Goal: Task Accomplishment & Management: Use online tool/utility

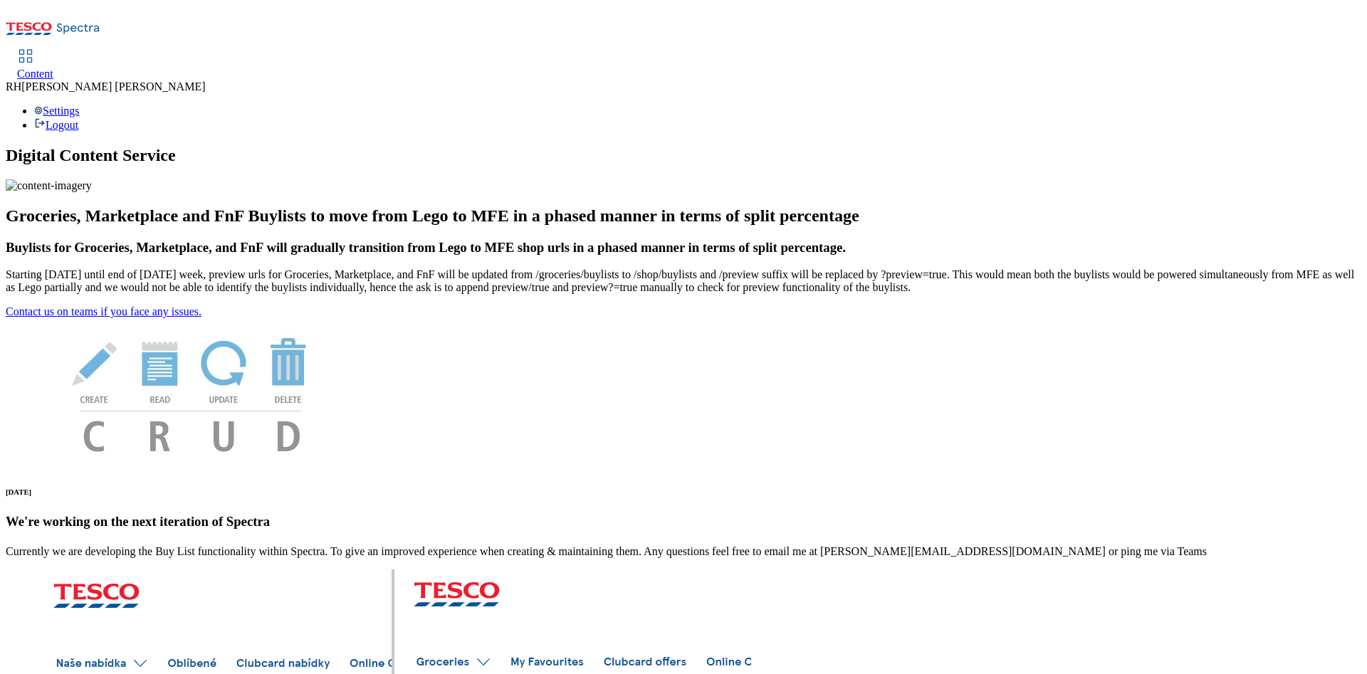
click at [53, 68] on span "Content" at bounding box center [35, 74] width 36 height 12
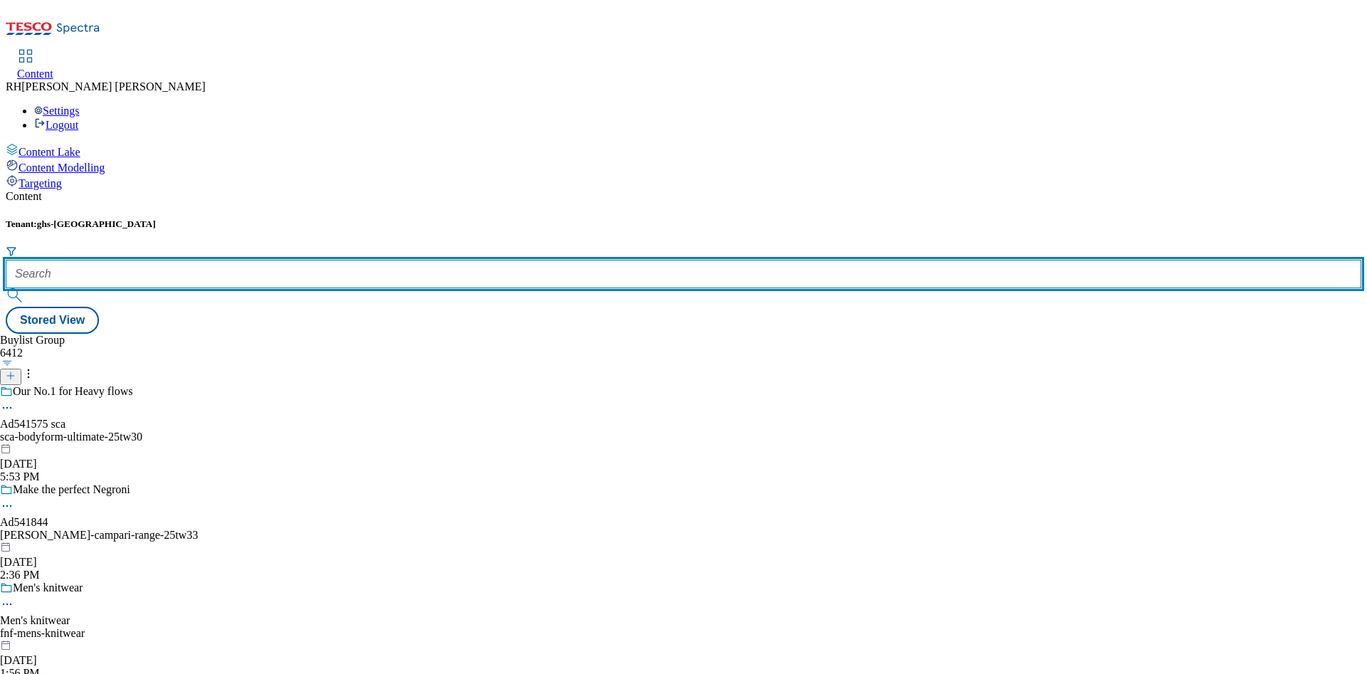
click at [311, 260] on input "text" at bounding box center [684, 274] width 1356 height 28
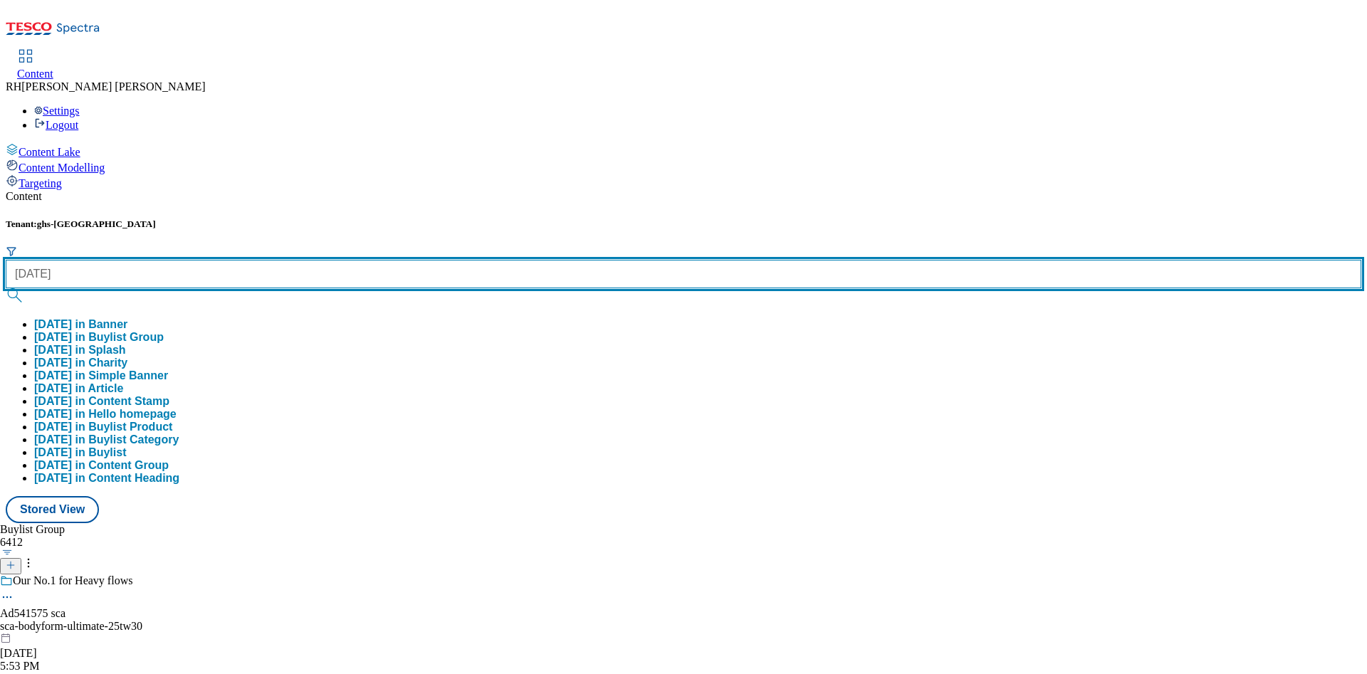
type input "[DATE]"
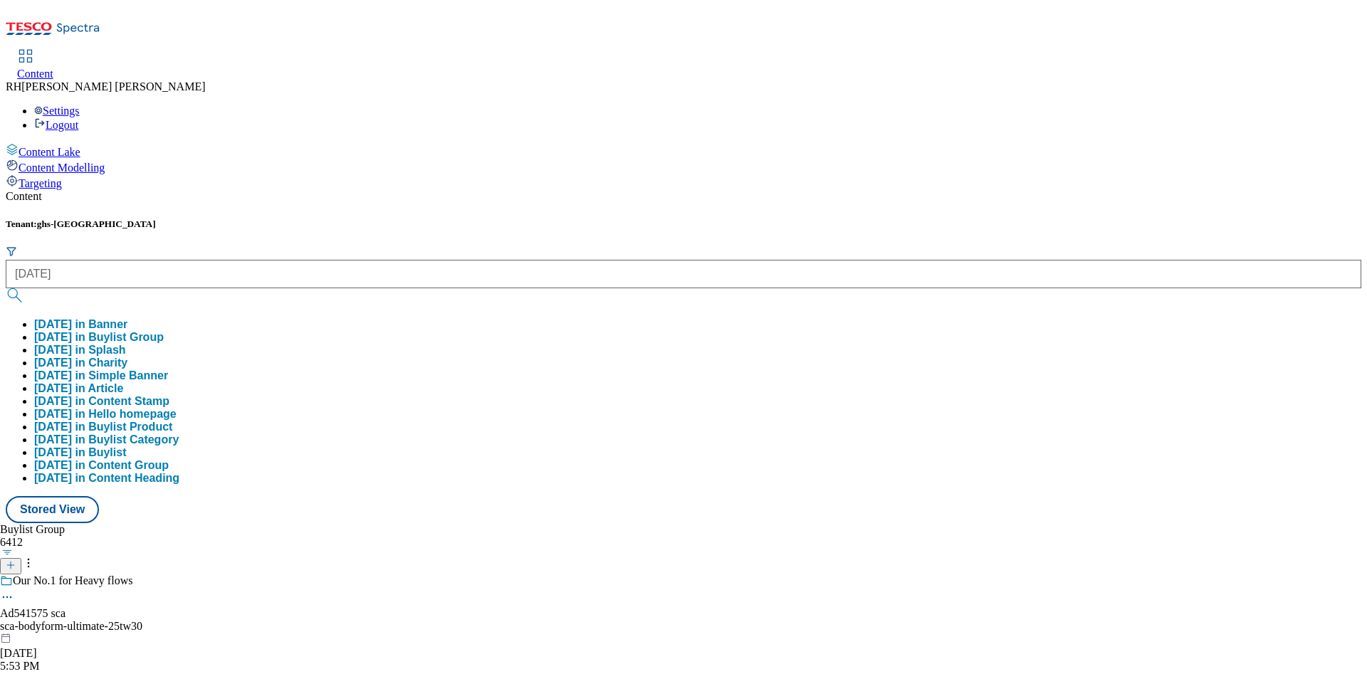
click at [164, 331] on button "[DATE] in Buylist Group" at bounding box center [99, 337] width 130 height 13
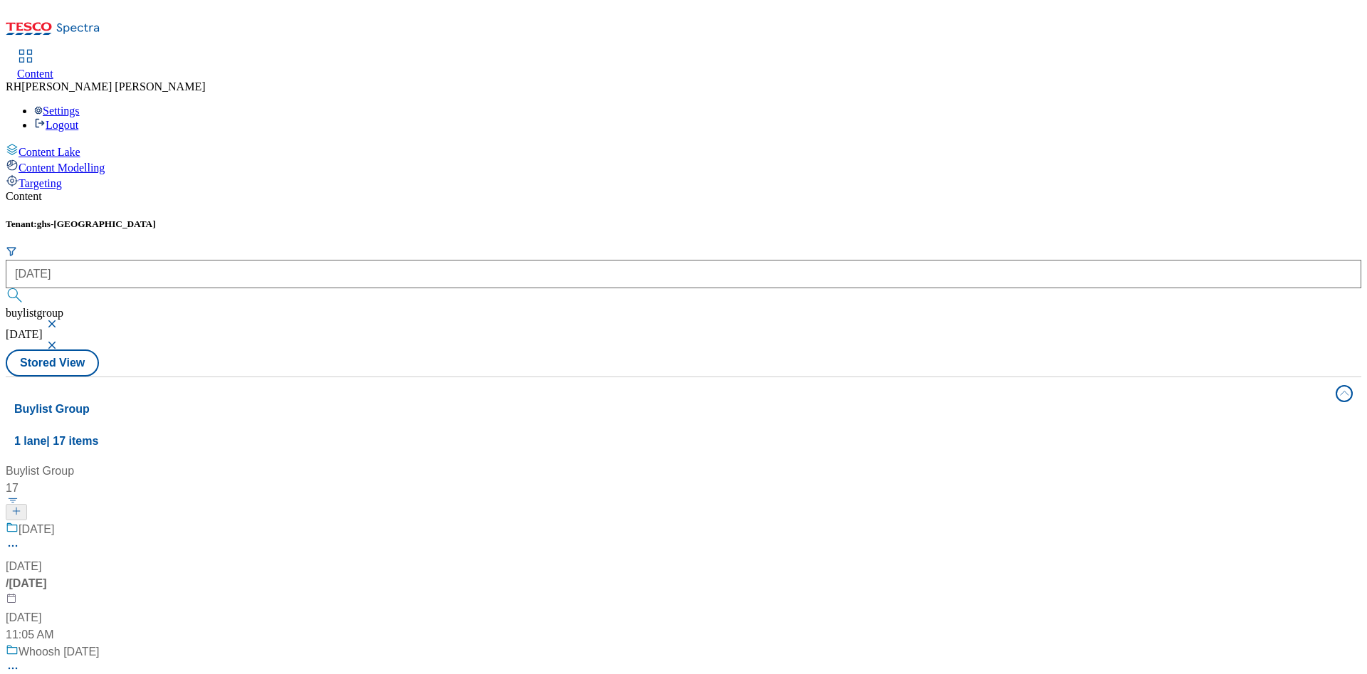
scroll to position [1068, 0]
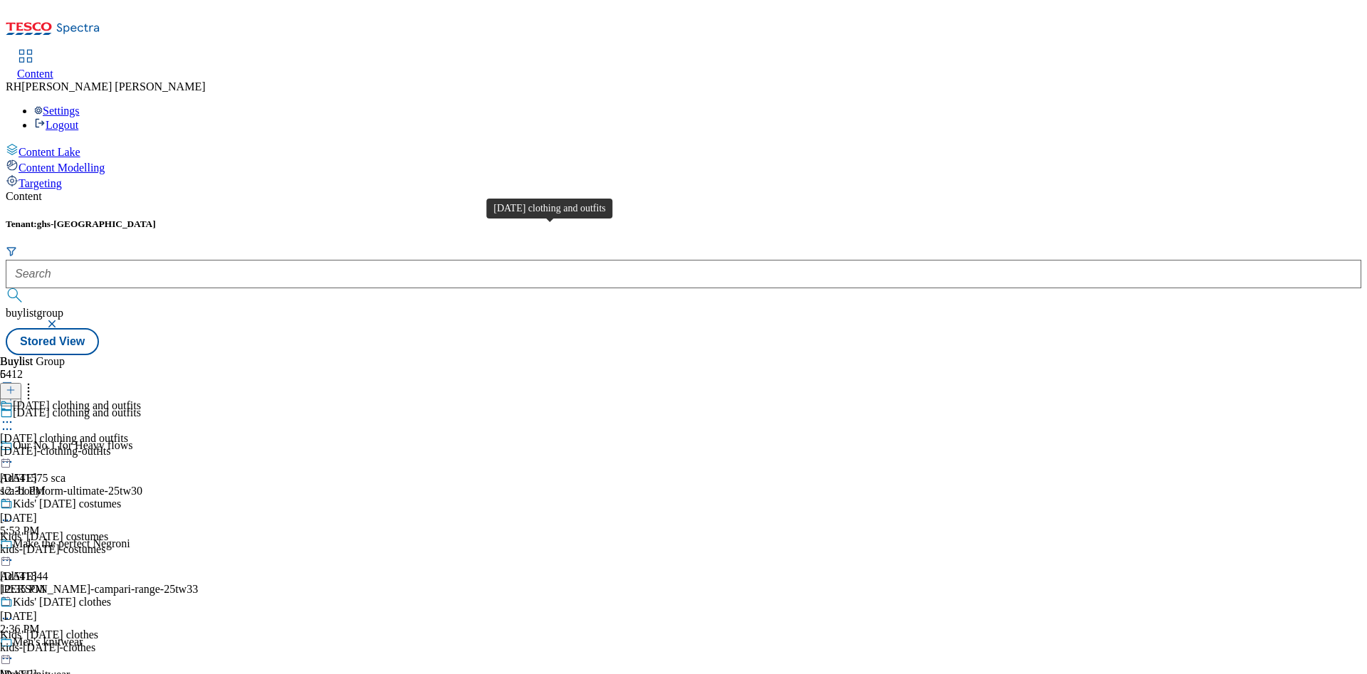
click at [141, 399] on span "[DATE] clothing and outfits" at bounding box center [77, 407] width 128 height 16
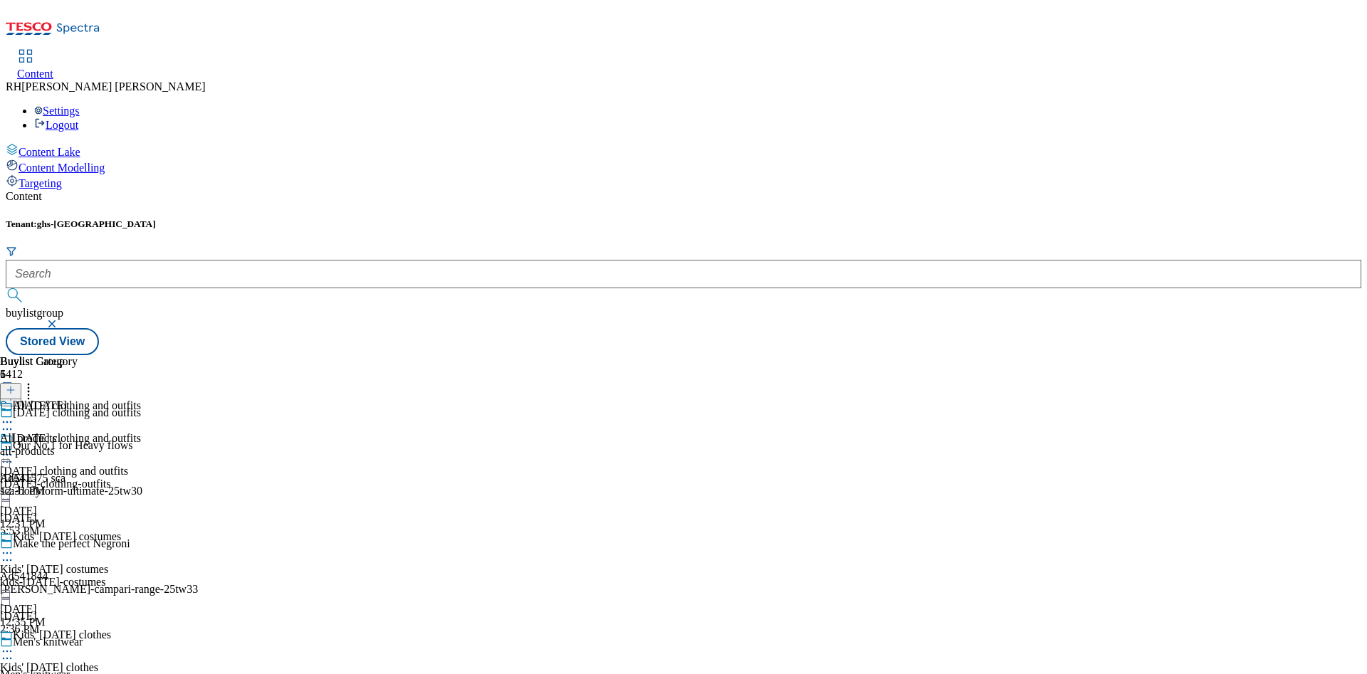
click at [78, 399] on div "All [DATE] All products all-products [DATE] 12:31 PM" at bounding box center [39, 448] width 78 height 98
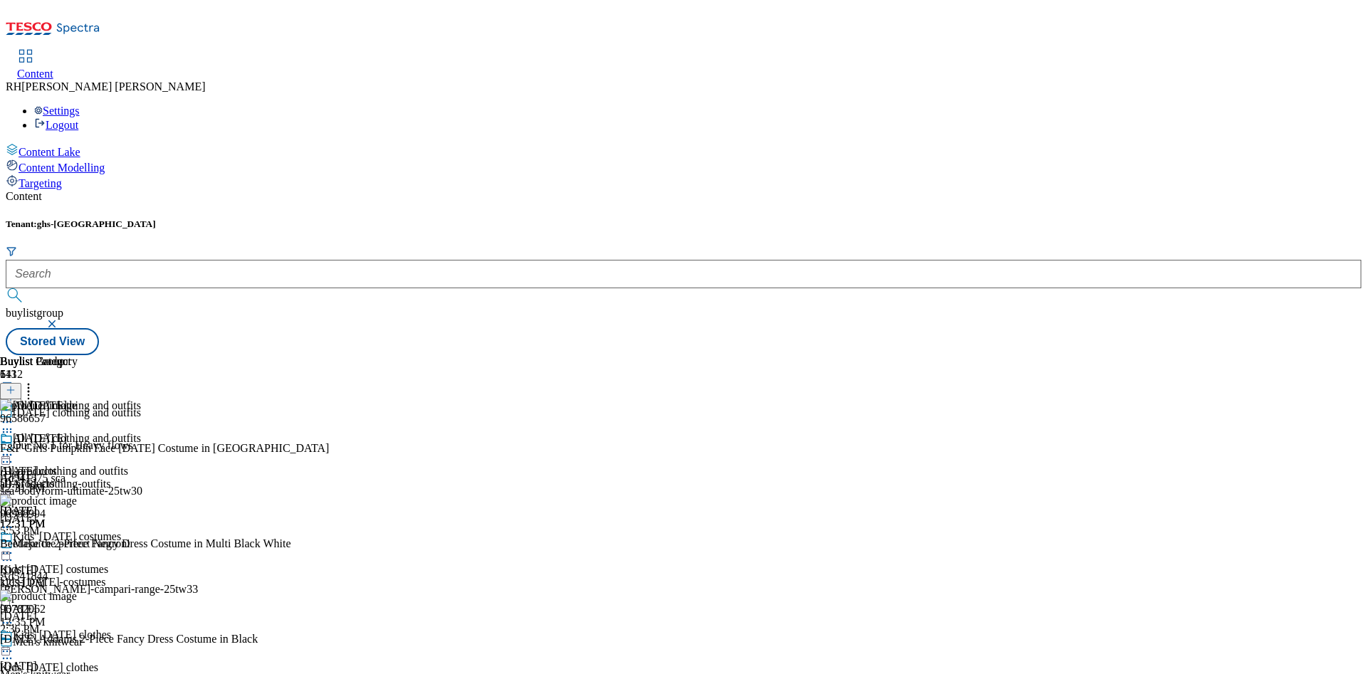
click at [36, 381] on icon at bounding box center [28, 388] width 14 height 14
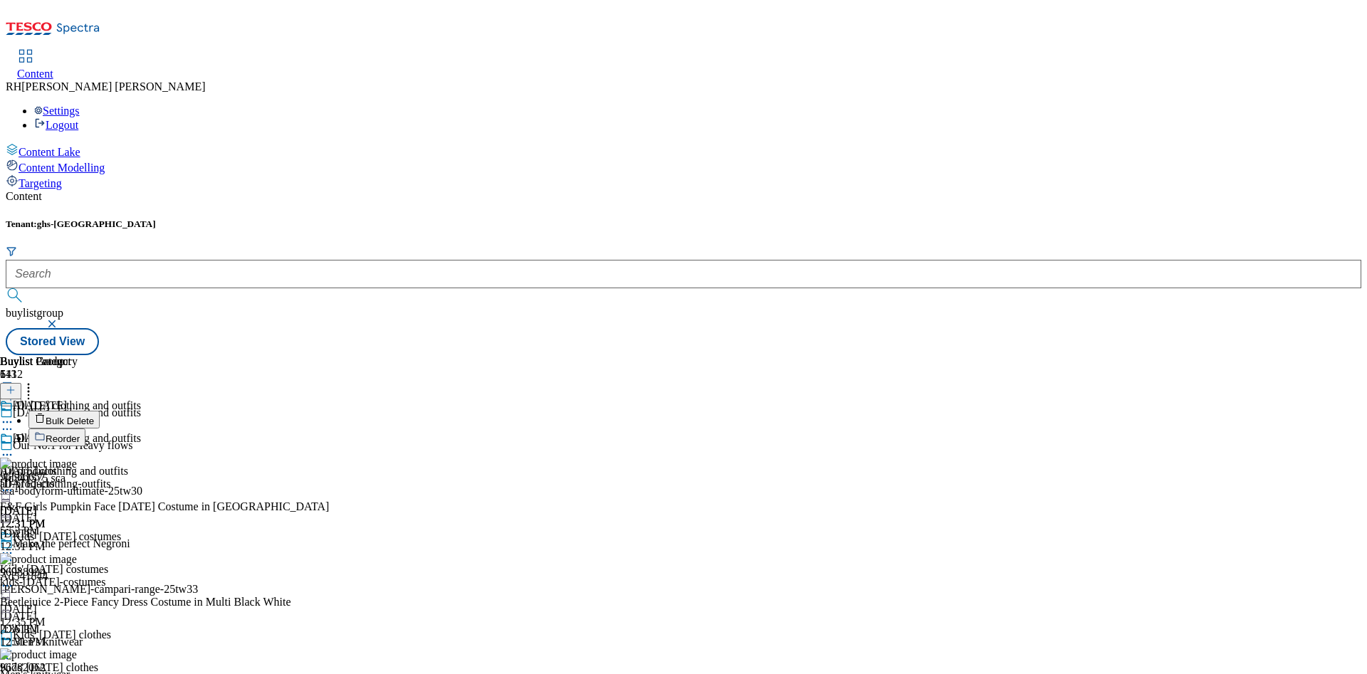
click at [80, 434] on span "Reorder" at bounding box center [63, 439] width 34 height 11
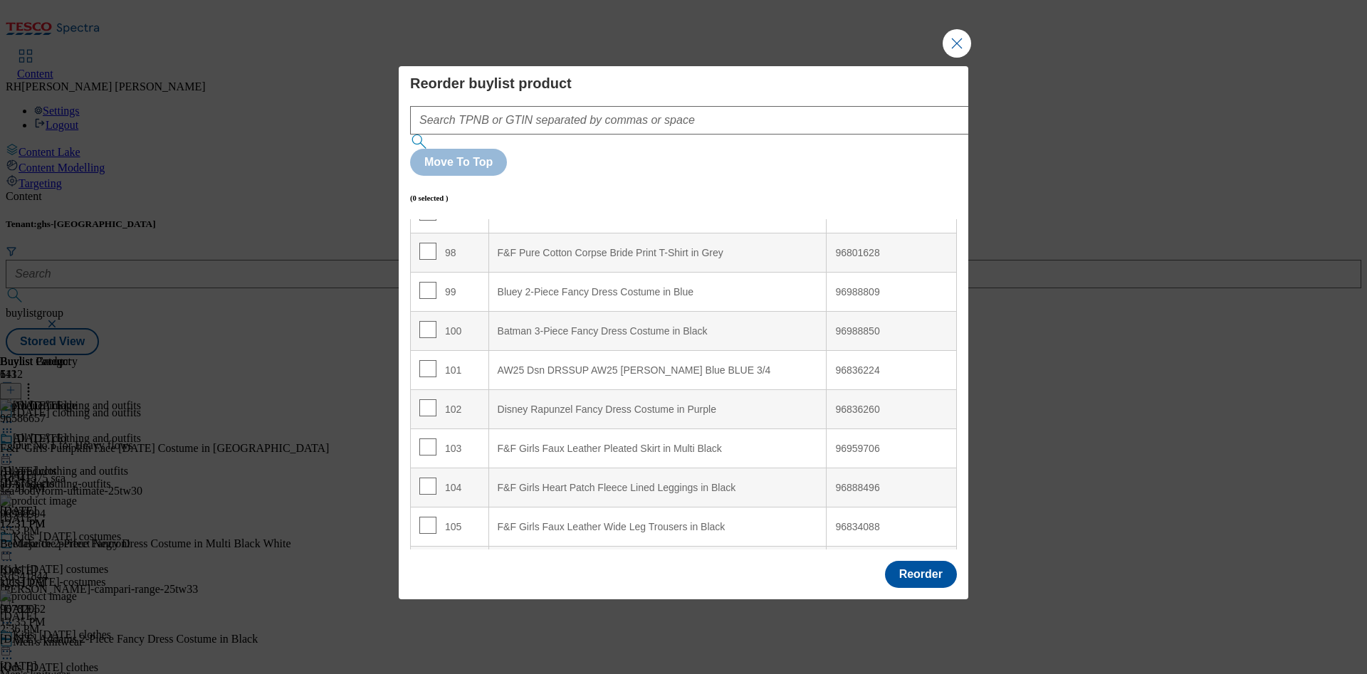
scroll to position [3771, 0]
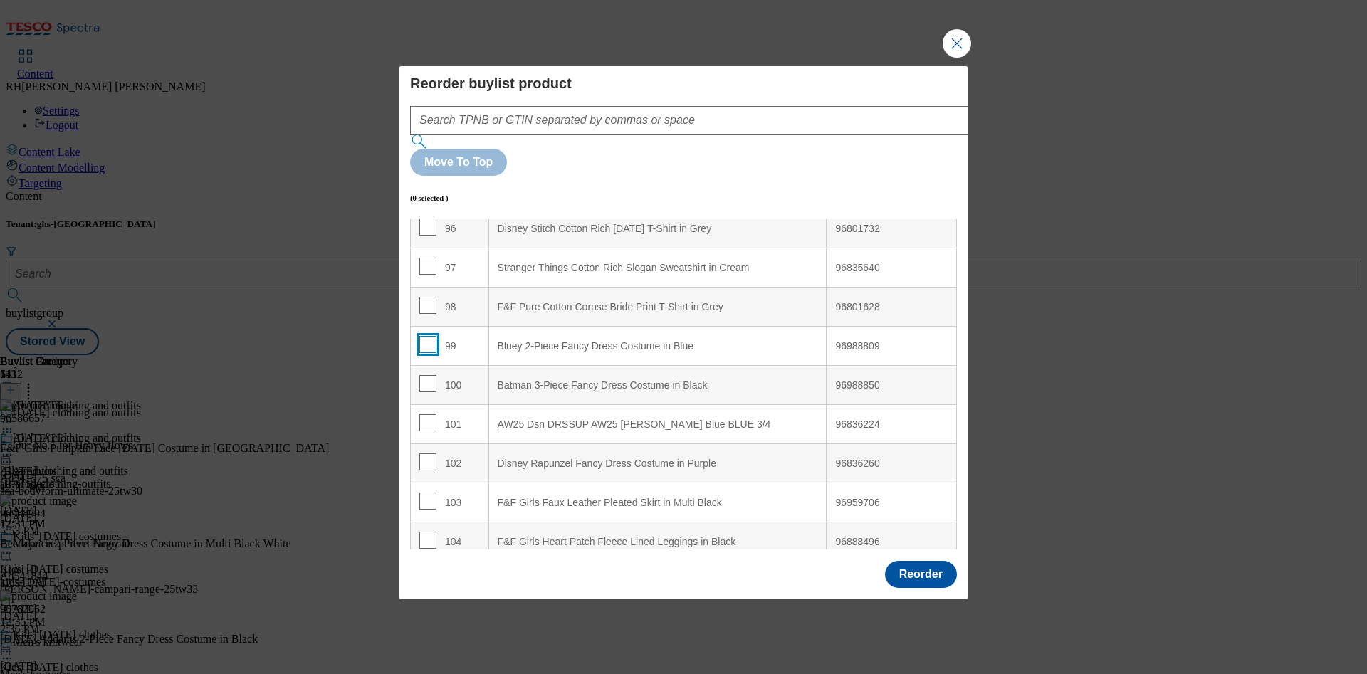
click at [426, 336] on input "Modal" at bounding box center [427, 344] width 17 height 17
checkbox input "true"
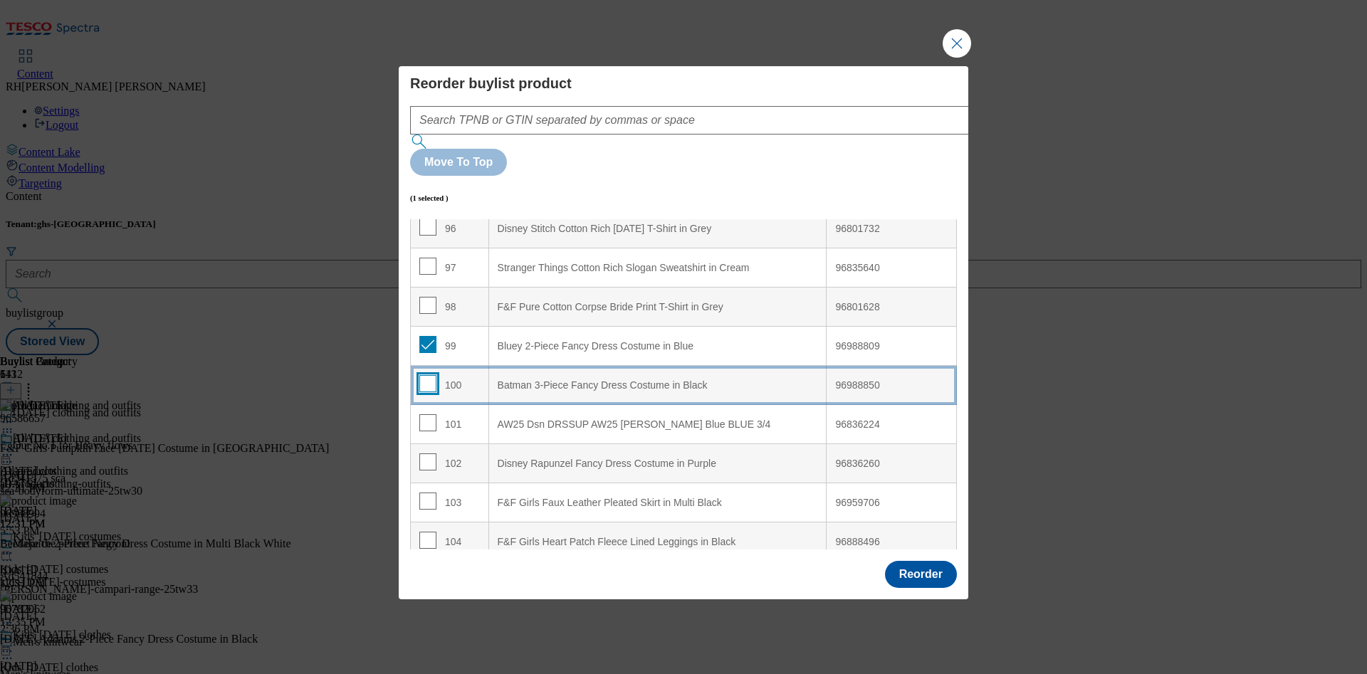
click at [424, 375] on input "Modal" at bounding box center [427, 383] width 17 height 17
checkbox input "true"
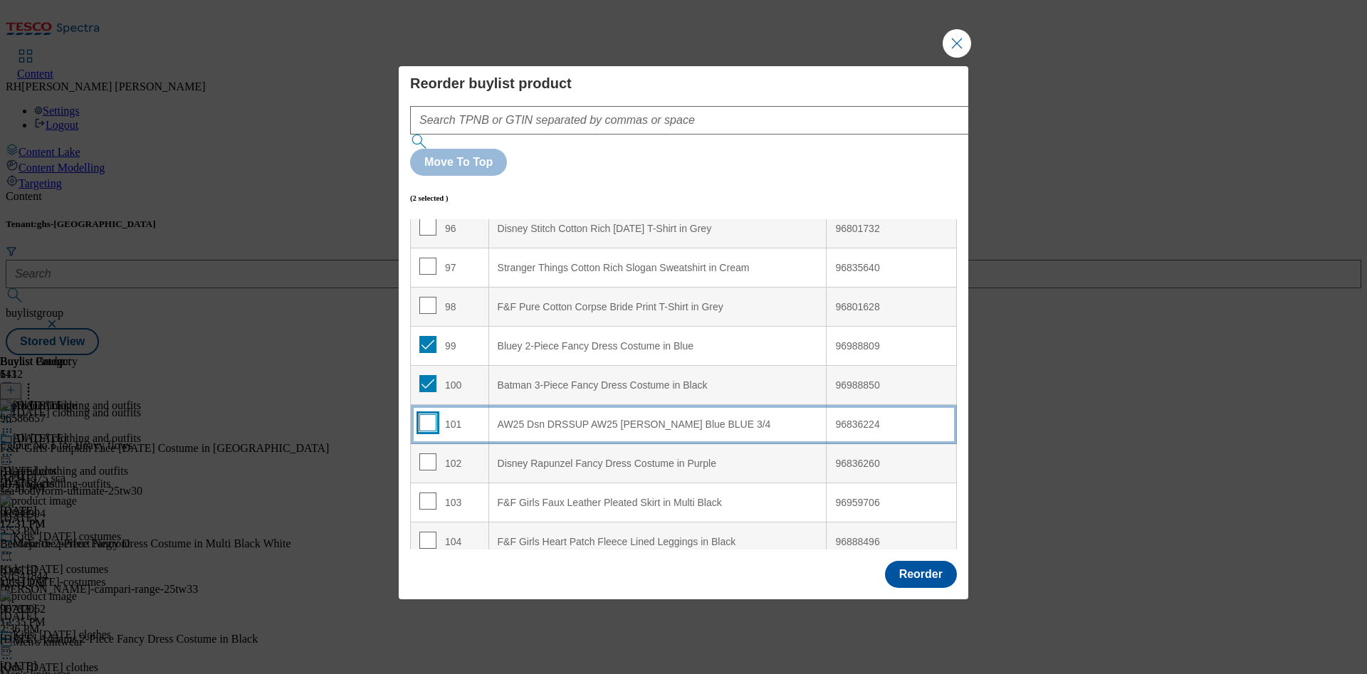
click at [424, 414] on input "Modal" at bounding box center [427, 422] width 17 height 17
checkbox input "true"
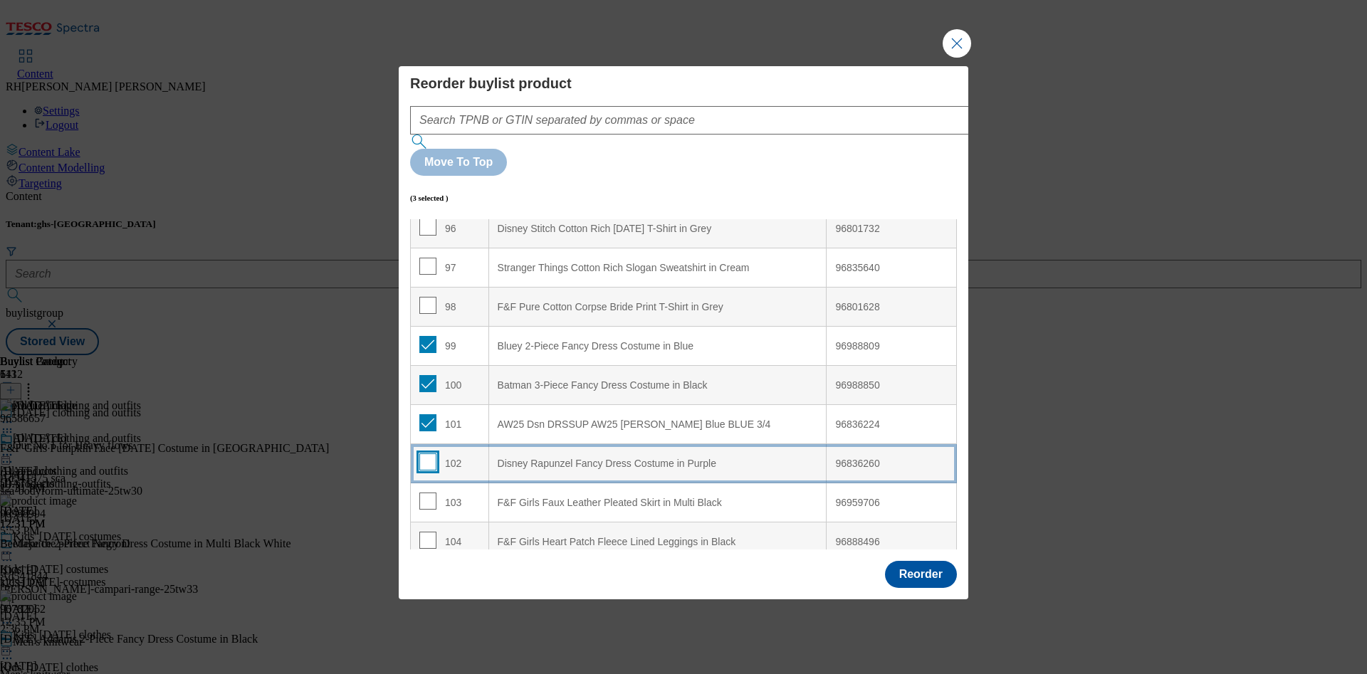
click at [424, 454] on input "Modal" at bounding box center [427, 462] width 17 height 17
checkbox input "true"
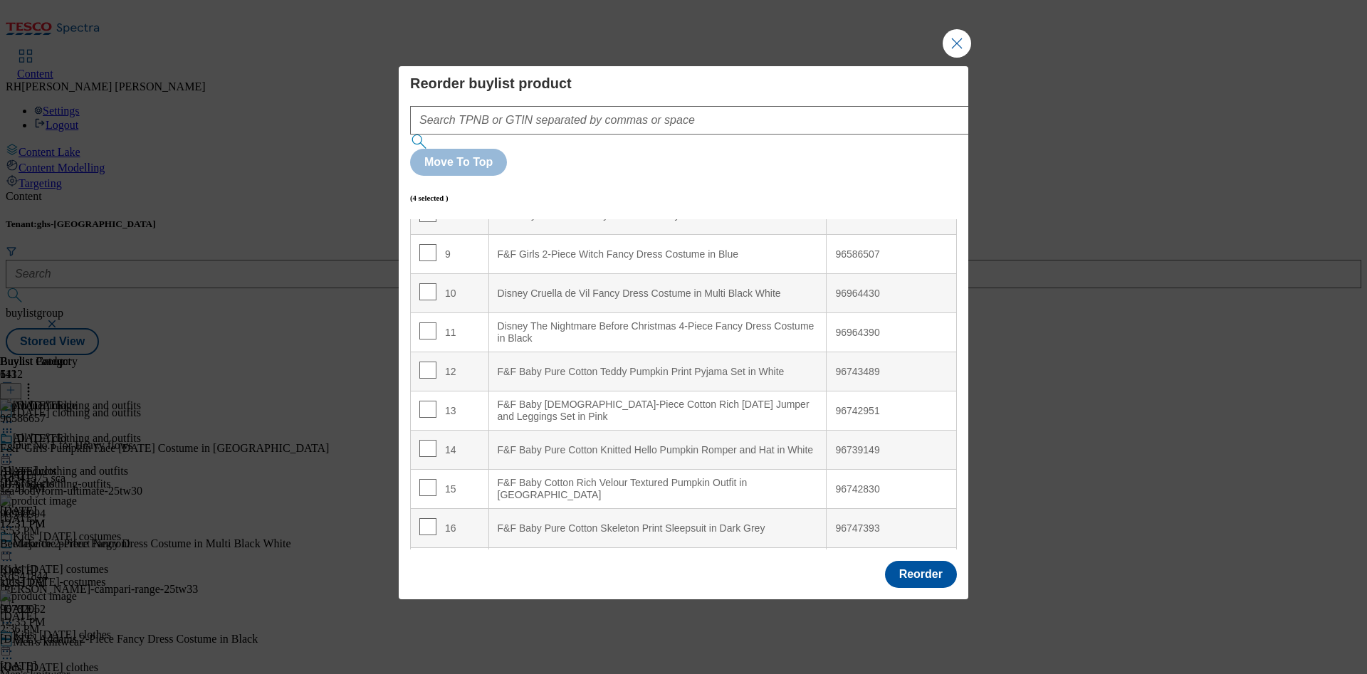
scroll to position [348, 0]
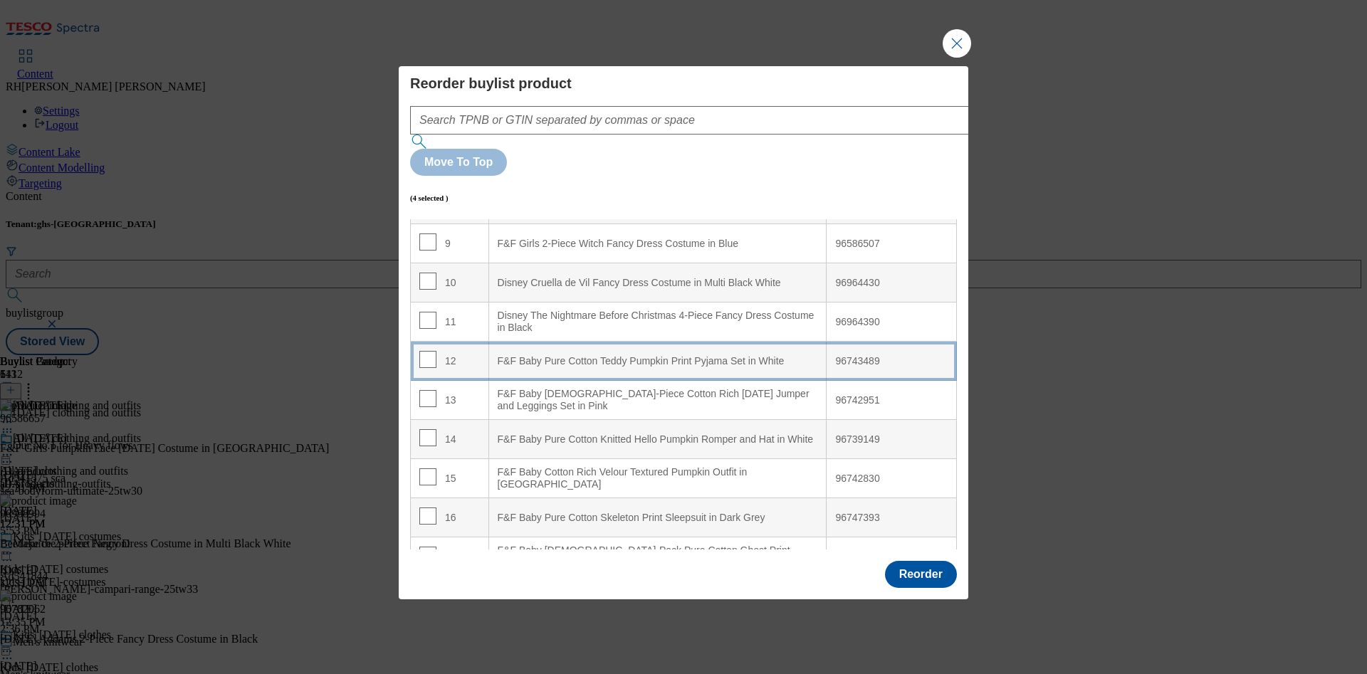
click at [667, 342] on White "F&F Baby Pure Cotton Teddy Pumpkin Print Pyjama Set in White" at bounding box center [658, 361] width 338 height 39
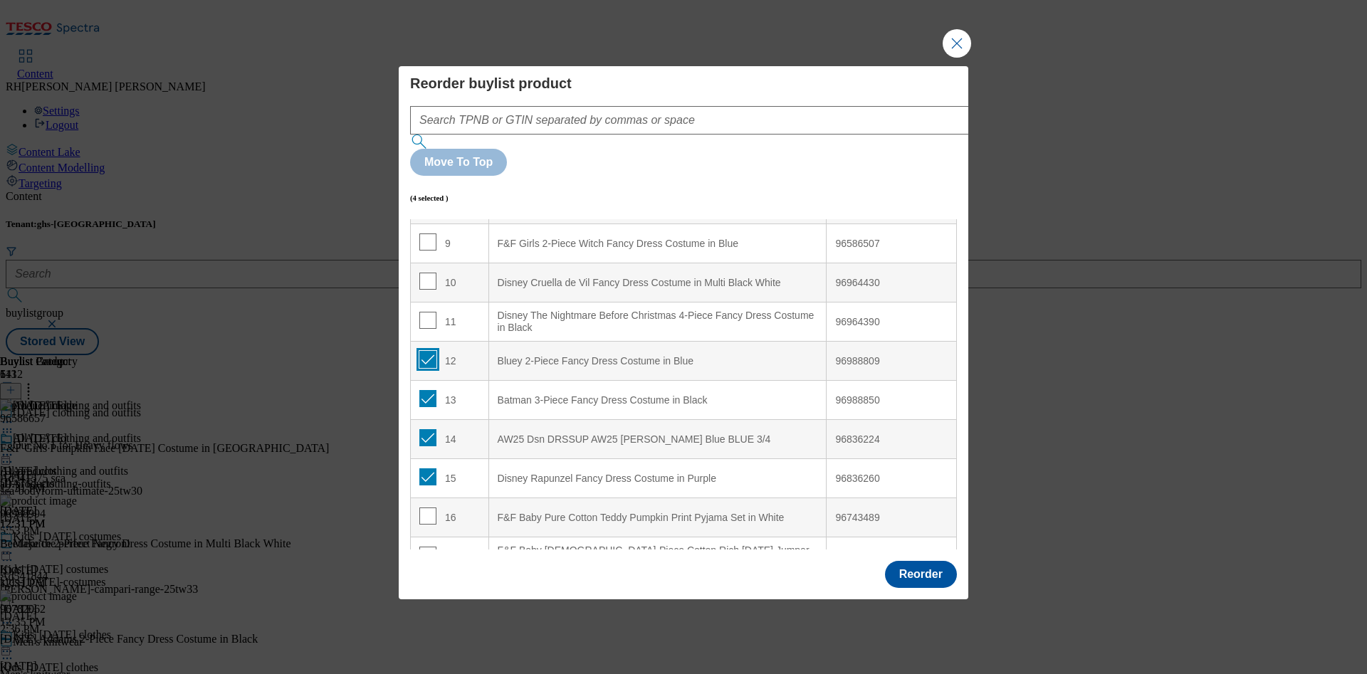
click at [430, 351] on input "Modal" at bounding box center [427, 359] width 17 height 17
checkbox input "false"
click at [428, 390] on input "Modal" at bounding box center [427, 398] width 17 height 17
checkbox input "false"
click at [423, 429] on input "Modal" at bounding box center [427, 437] width 17 height 17
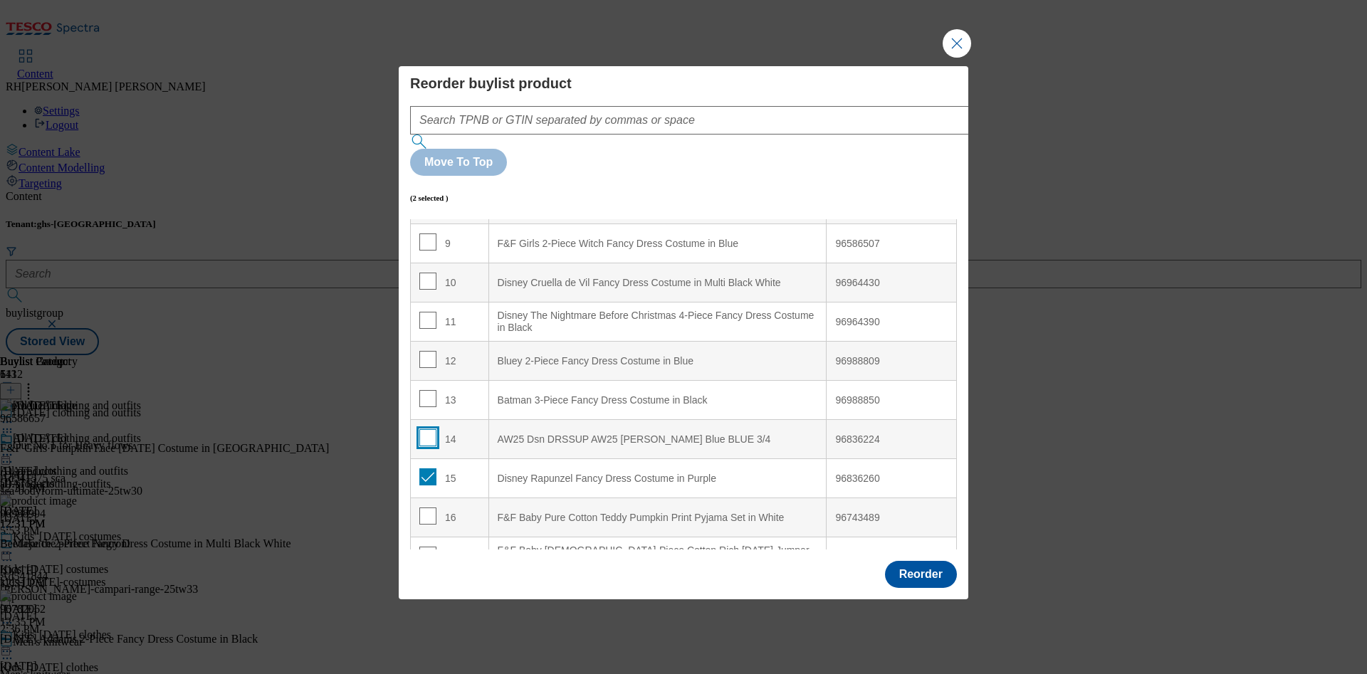
checkbox input "false"
click at [427, 469] on input "Modal" at bounding box center [427, 477] width 17 height 17
checkbox input "false"
click at [931, 561] on button "Reorder" at bounding box center [921, 574] width 72 height 27
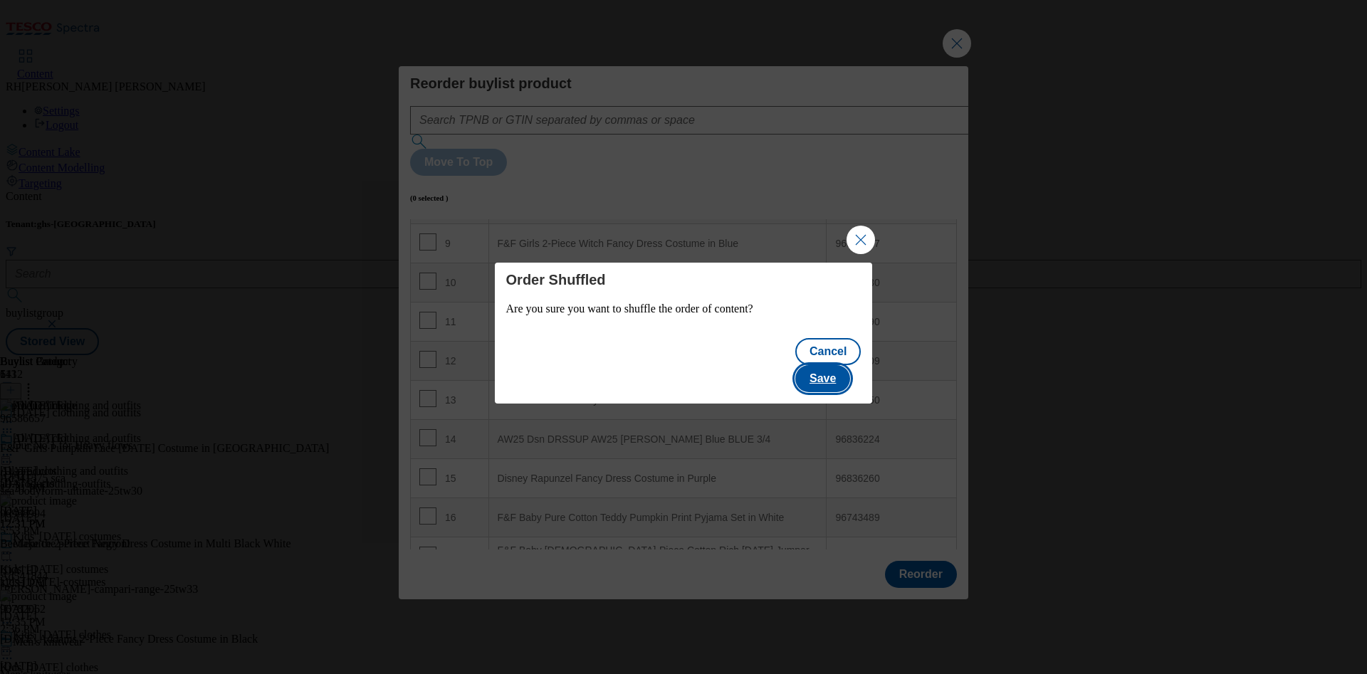
click at [850, 367] on button "Save" at bounding box center [822, 378] width 55 height 27
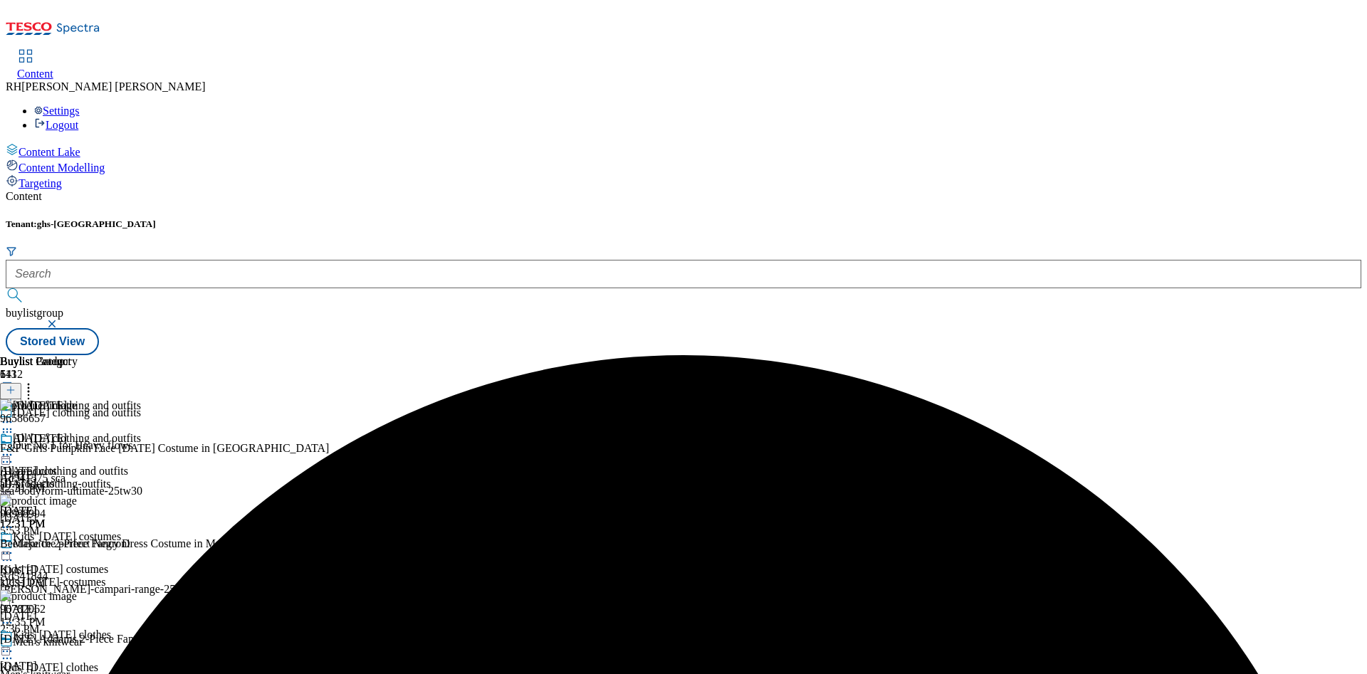
click at [14, 448] on icon at bounding box center [7, 455] width 14 height 14
click at [66, 476] on button "Edit" at bounding box center [47, 484] width 38 height 16
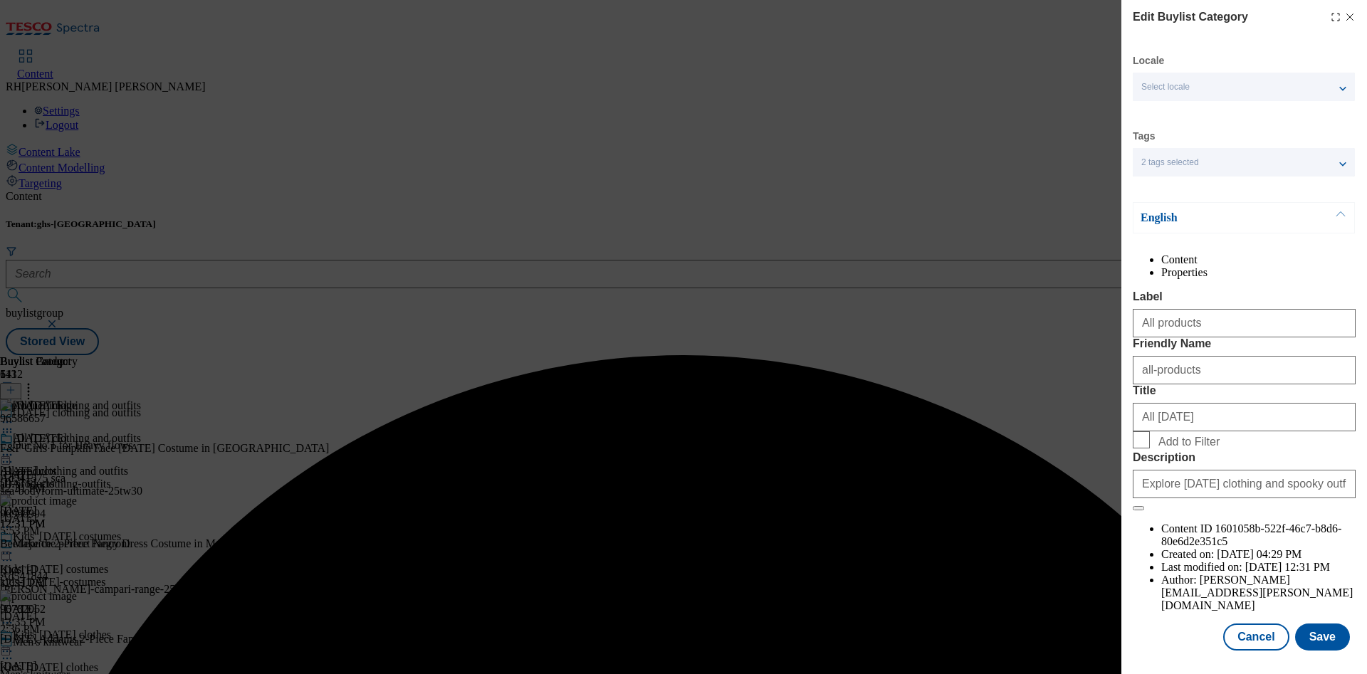
scroll to position [43, 0]
click at [1323, 626] on button "Save" at bounding box center [1322, 637] width 55 height 27
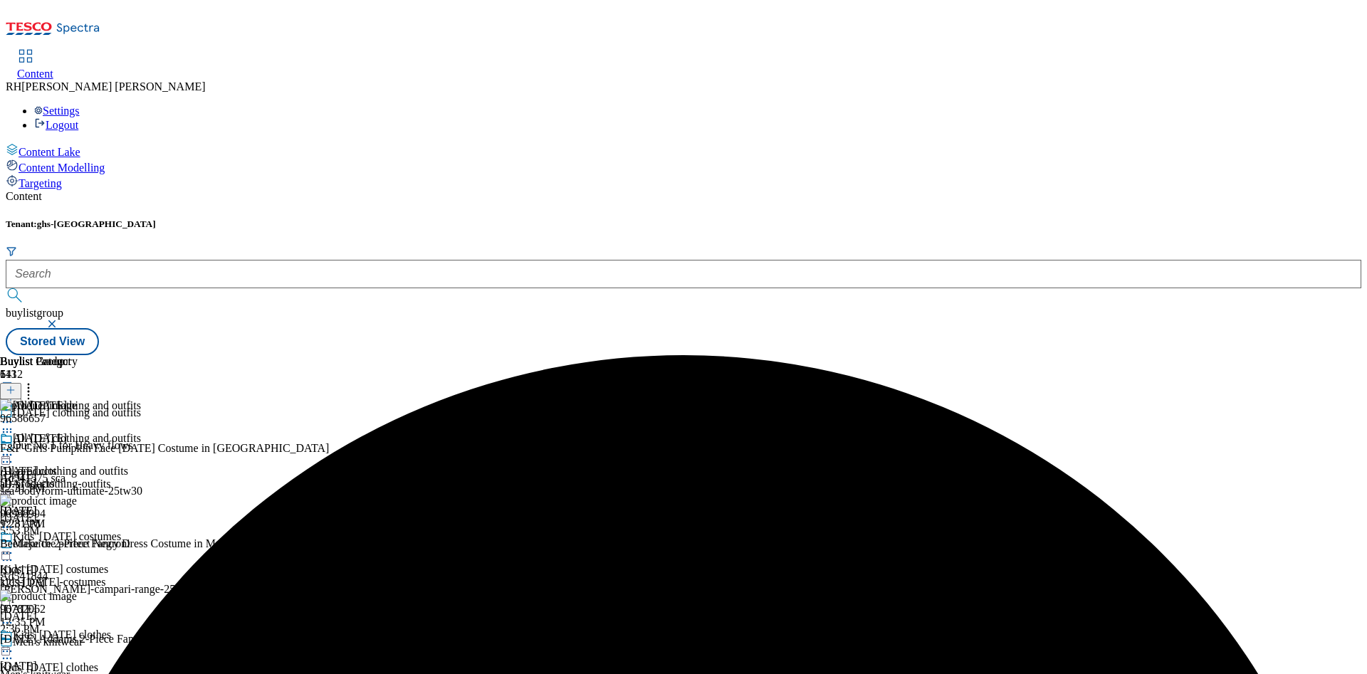
click at [14, 448] on icon at bounding box center [7, 455] width 14 height 14
click at [78, 545] on span "Preview" at bounding box center [60, 550] width 33 height 11
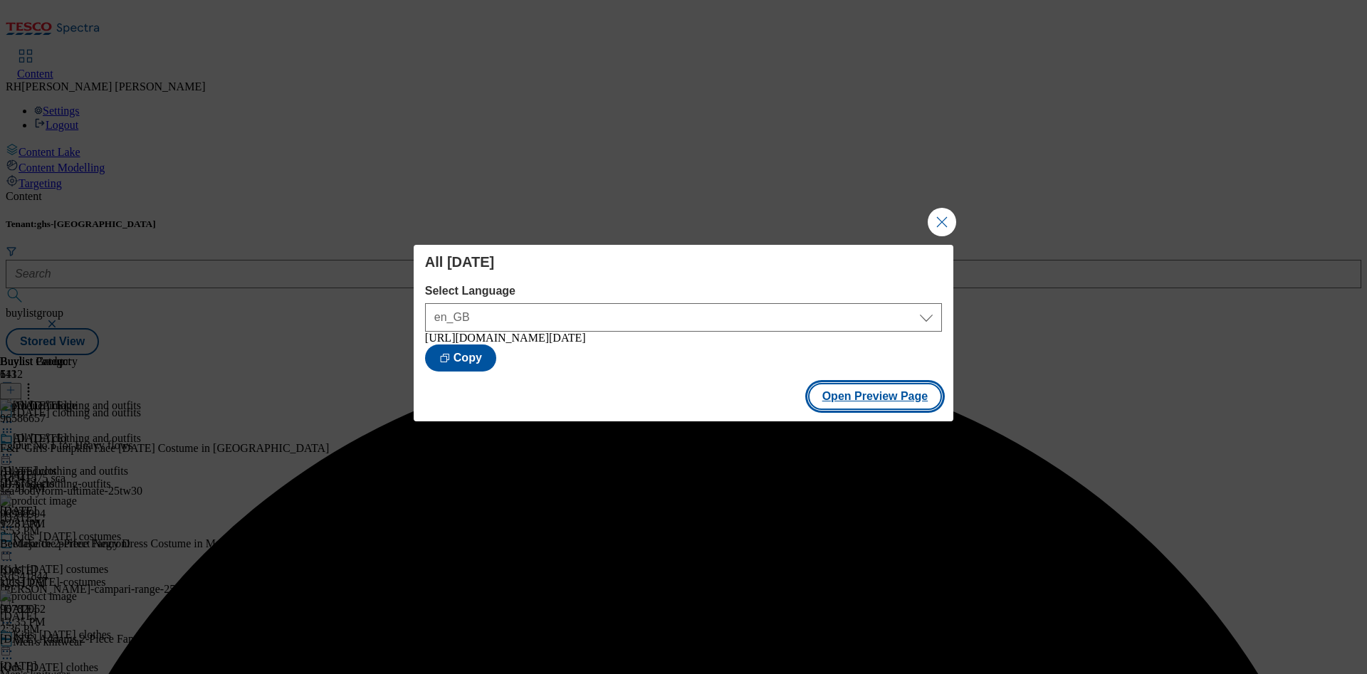
click at [890, 404] on button "Open Preview Page" at bounding box center [875, 396] width 135 height 27
click at [944, 216] on button "Close Modal" at bounding box center [942, 222] width 28 height 28
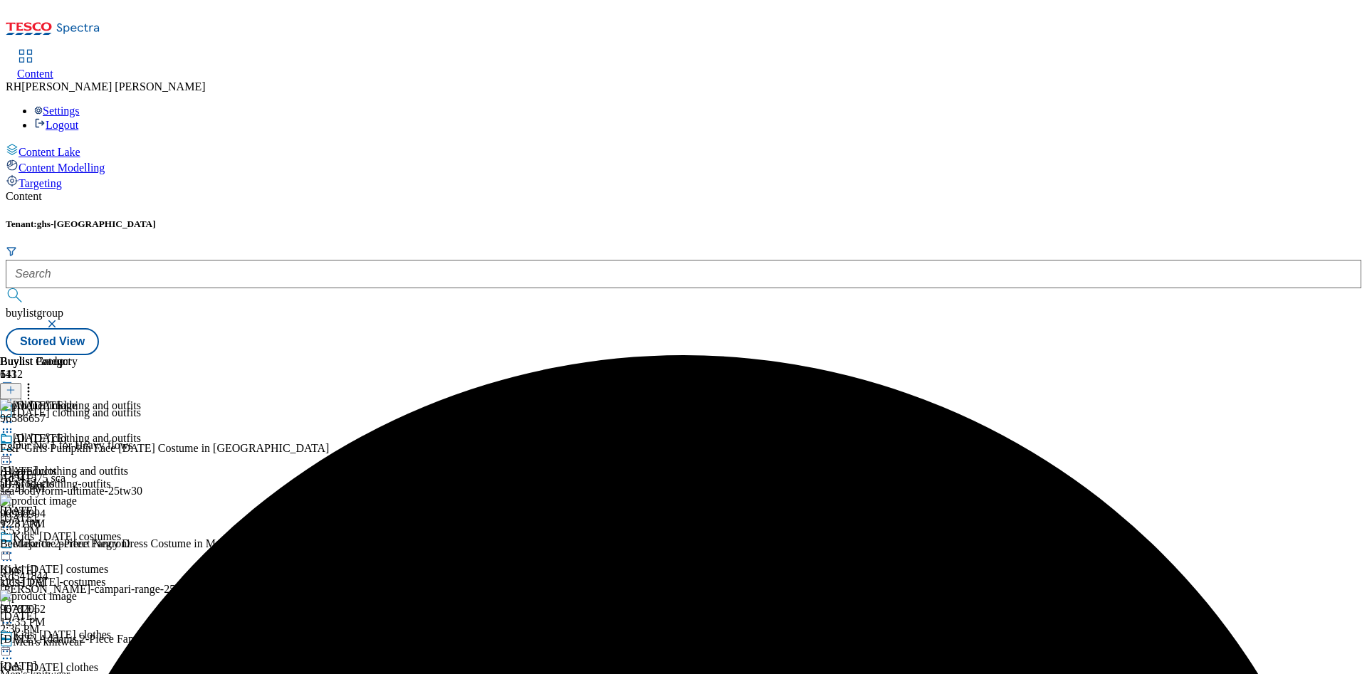
click at [14, 448] on icon at bounding box center [7, 455] width 14 height 14
click at [75, 595] on span "Publish" at bounding box center [59, 600] width 31 height 11
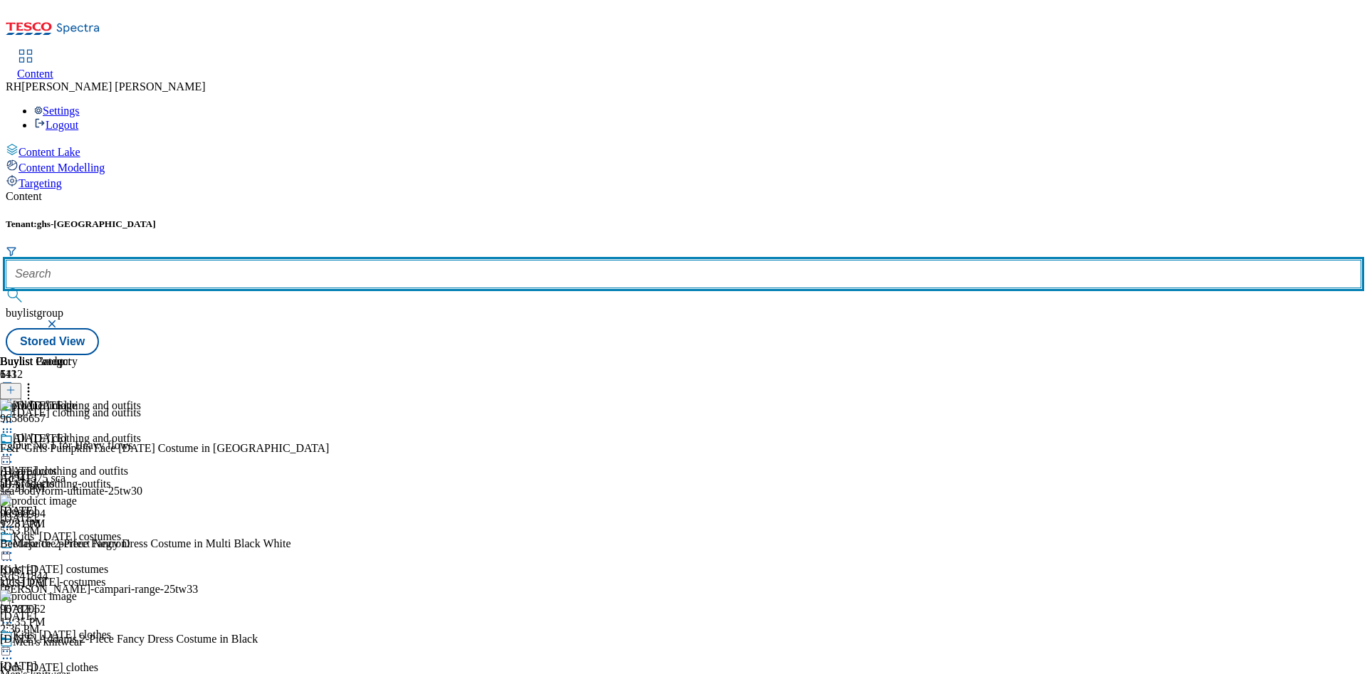
click at [345, 260] on input "text" at bounding box center [684, 274] width 1356 height 28
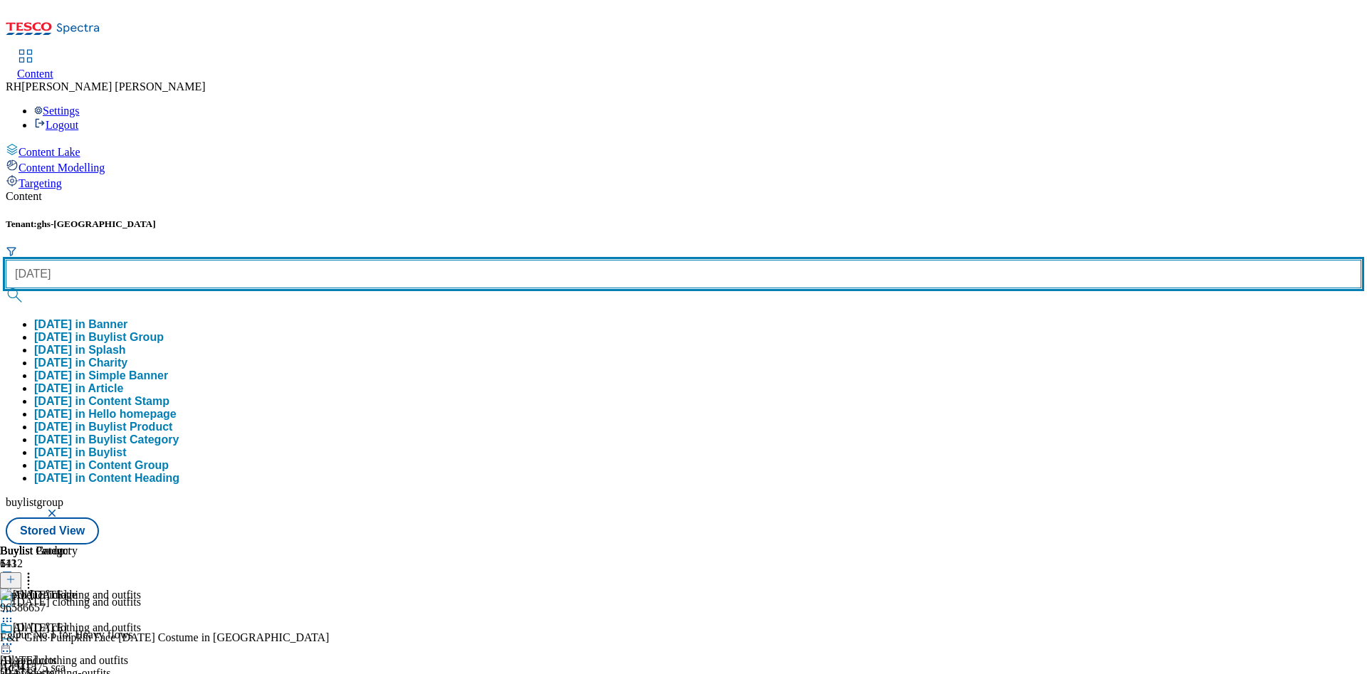
type input "[DATE]"
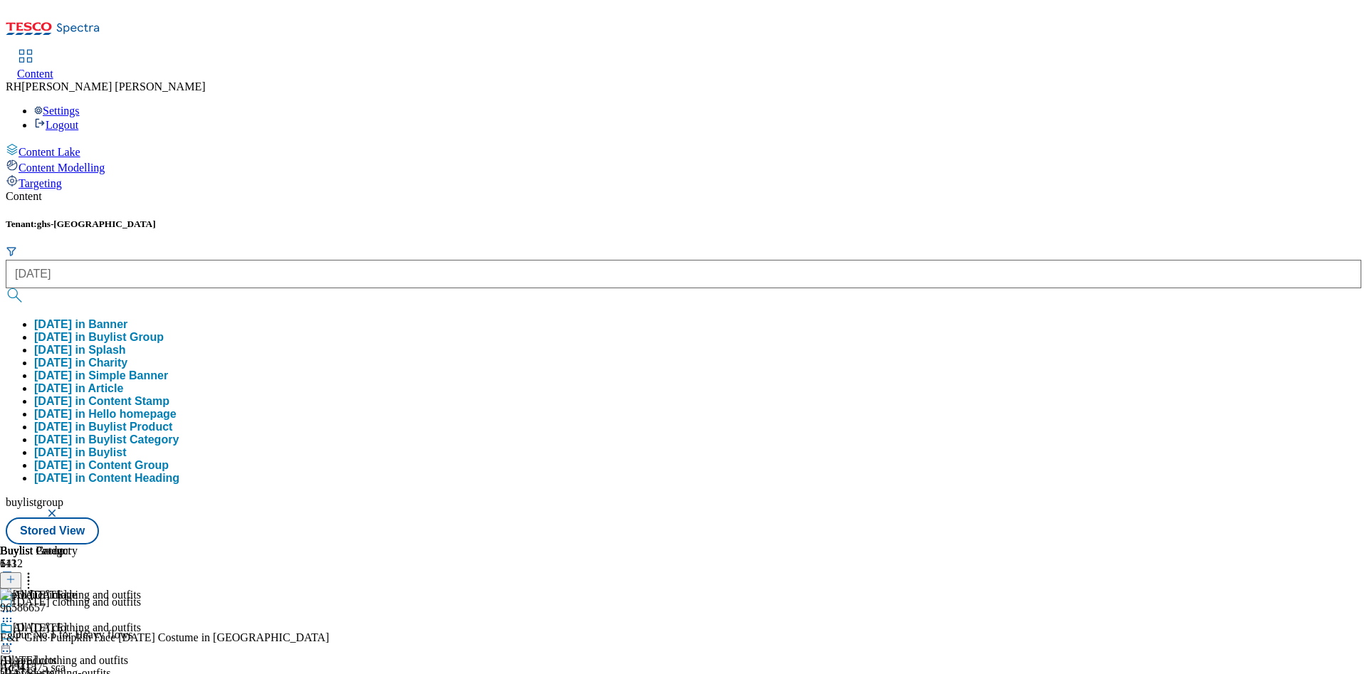
click at [164, 331] on button "[DATE] in Buylist Group" at bounding box center [99, 337] width 130 height 13
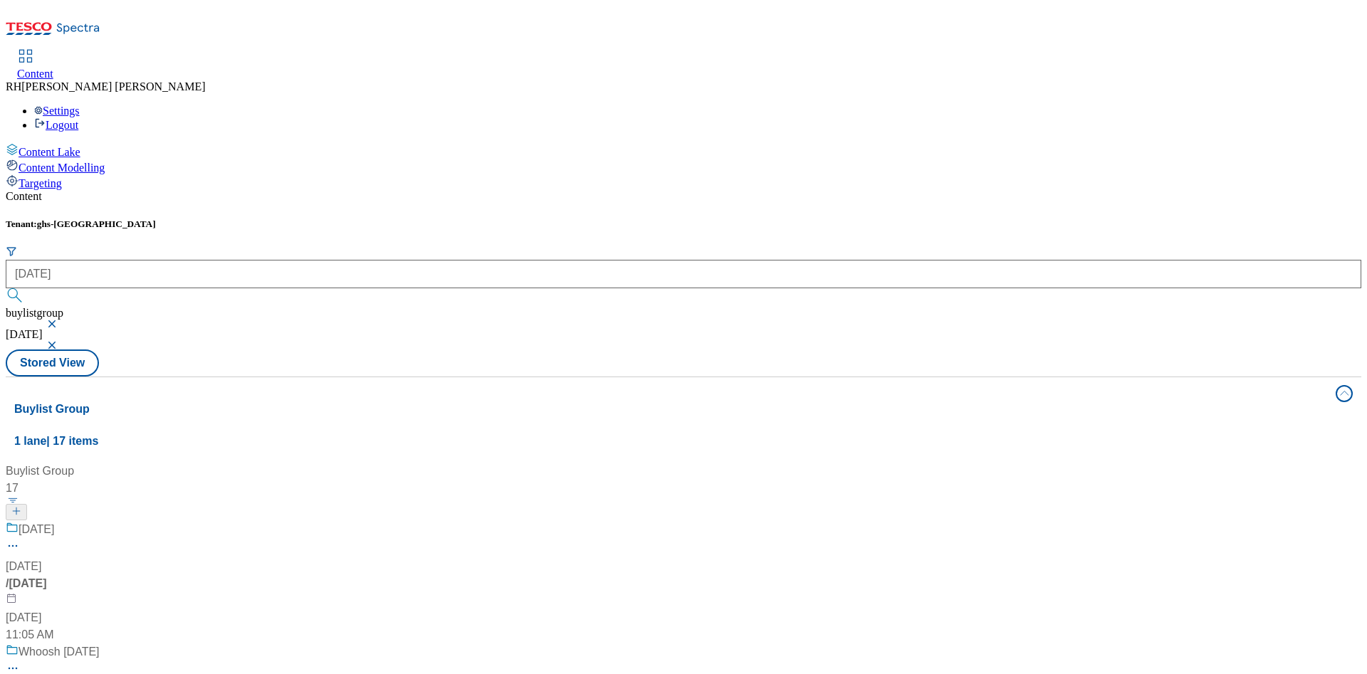
click at [184, 521] on div "[DATE]" at bounding box center [95, 539] width 178 height 37
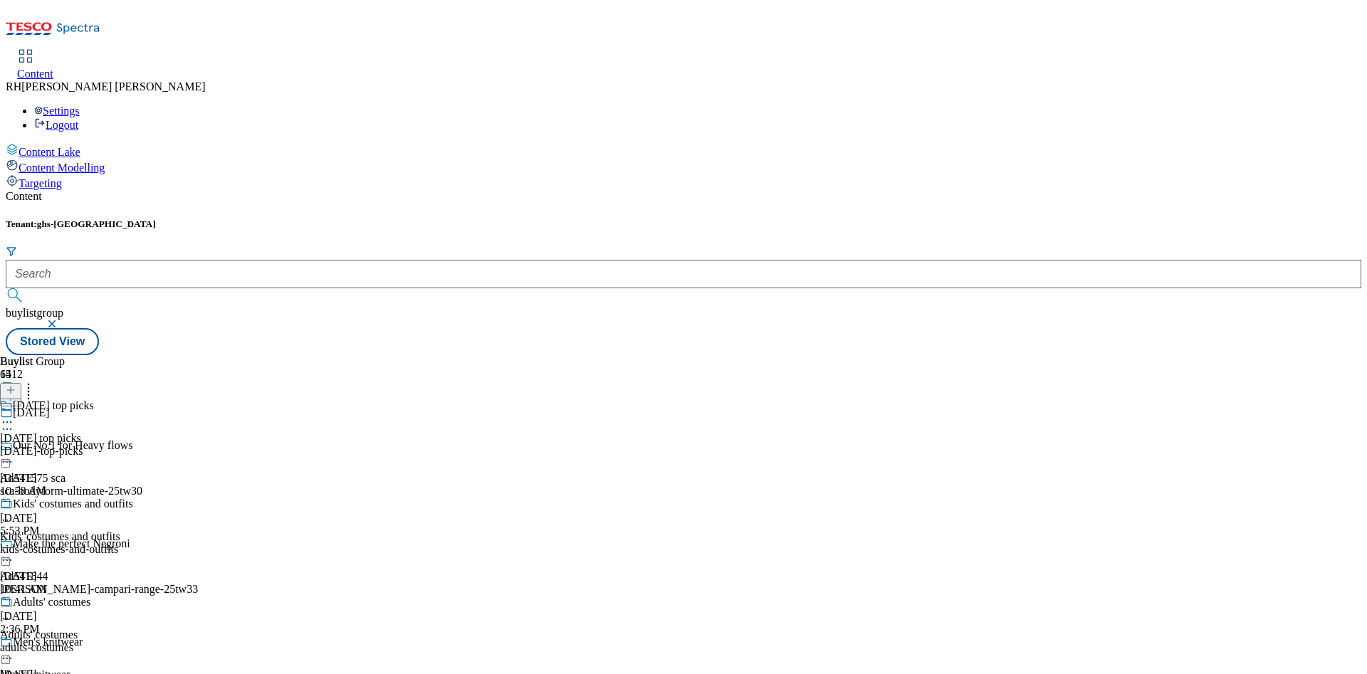
click at [133, 543] on div "kids-costumes-and-outfits" at bounding box center [66, 549] width 133 height 13
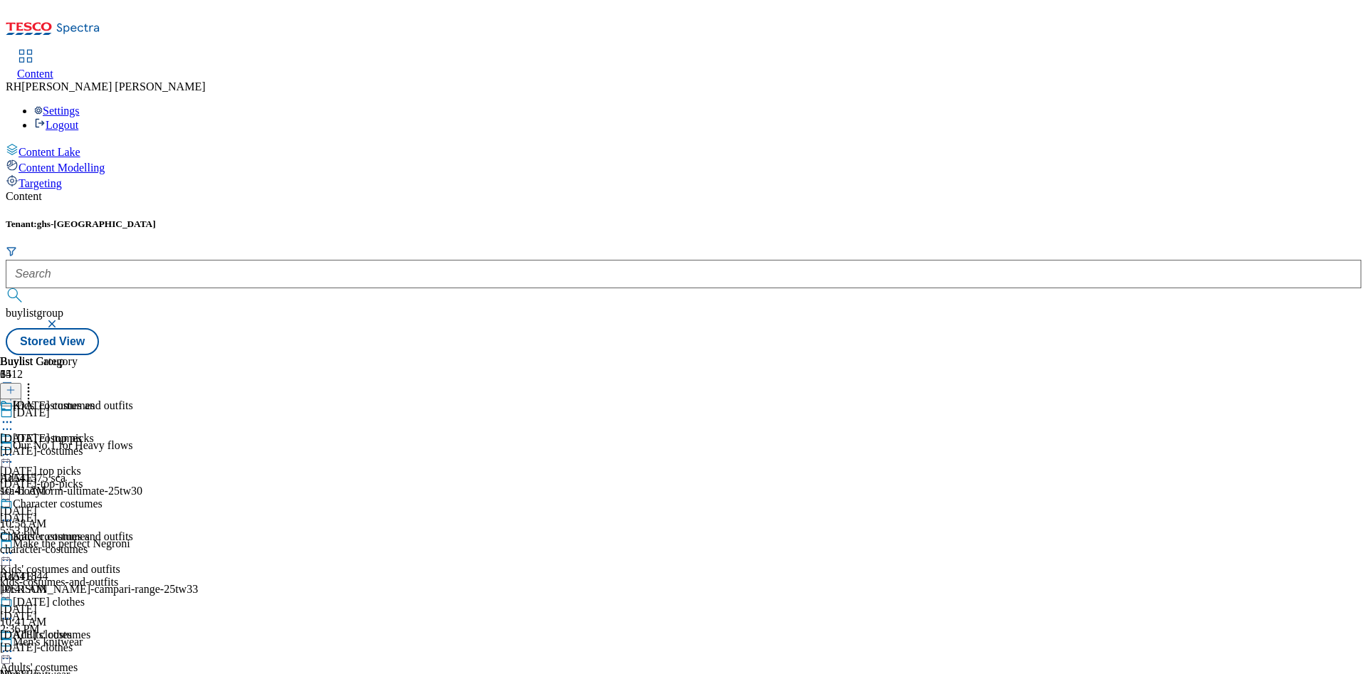
scroll to position [20, 0]
click at [103, 642] on div "[DATE]-clothes" at bounding box center [51, 648] width 103 height 13
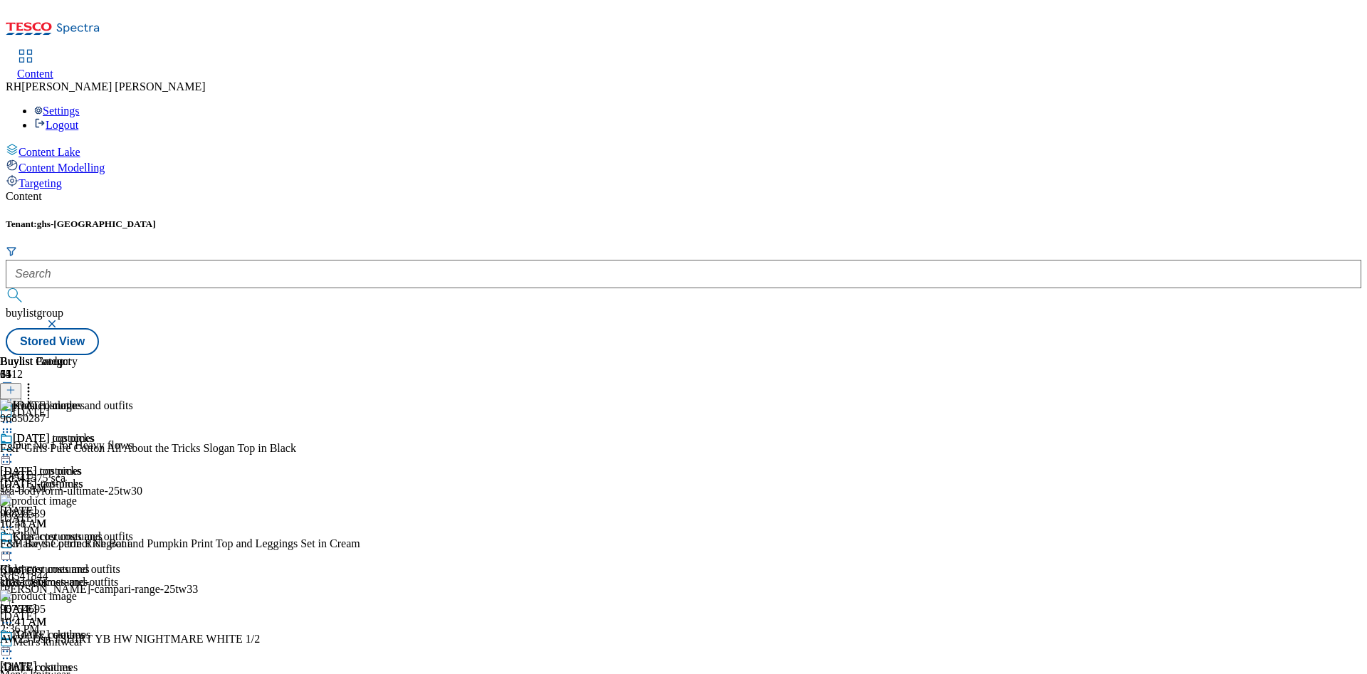
click at [103, 674] on div "[DATE]-clothes" at bounding box center [51, 680] width 103 height 13
click at [14, 644] on icon at bounding box center [7, 651] width 14 height 14
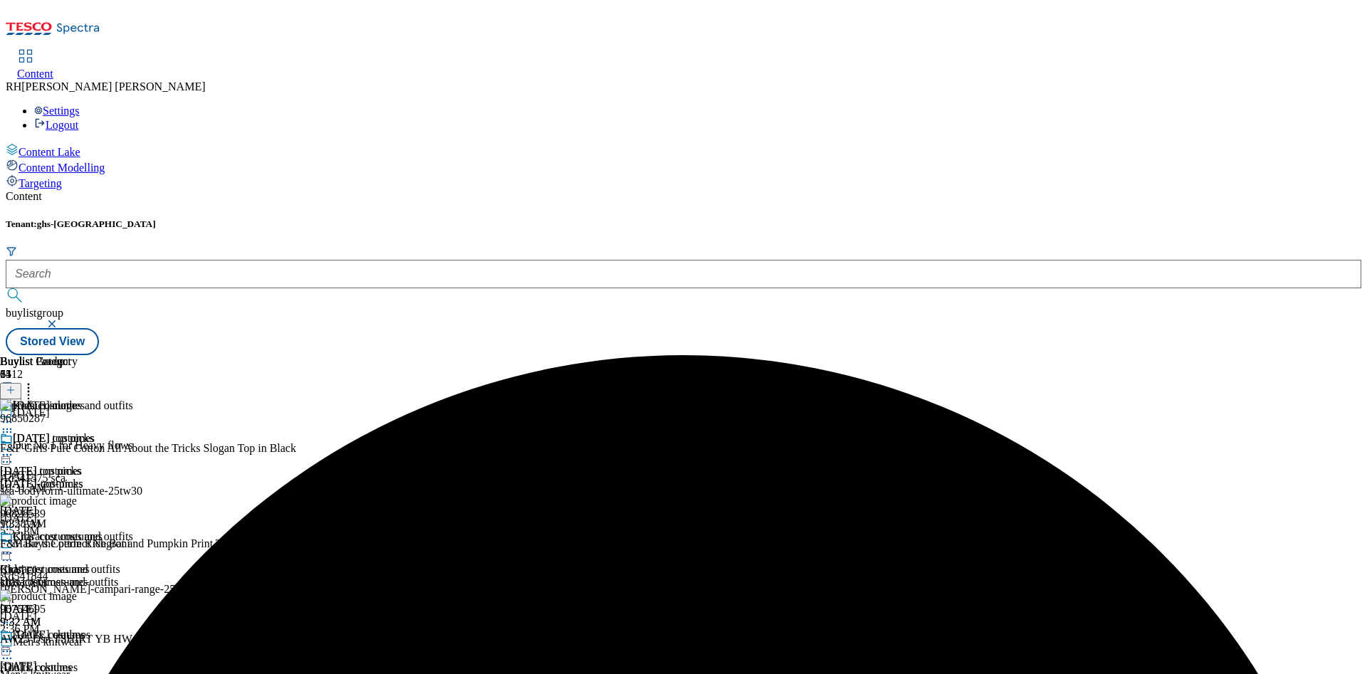
scroll to position [20, 0]
click at [14, 644] on icon at bounding box center [7, 651] width 14 height 14
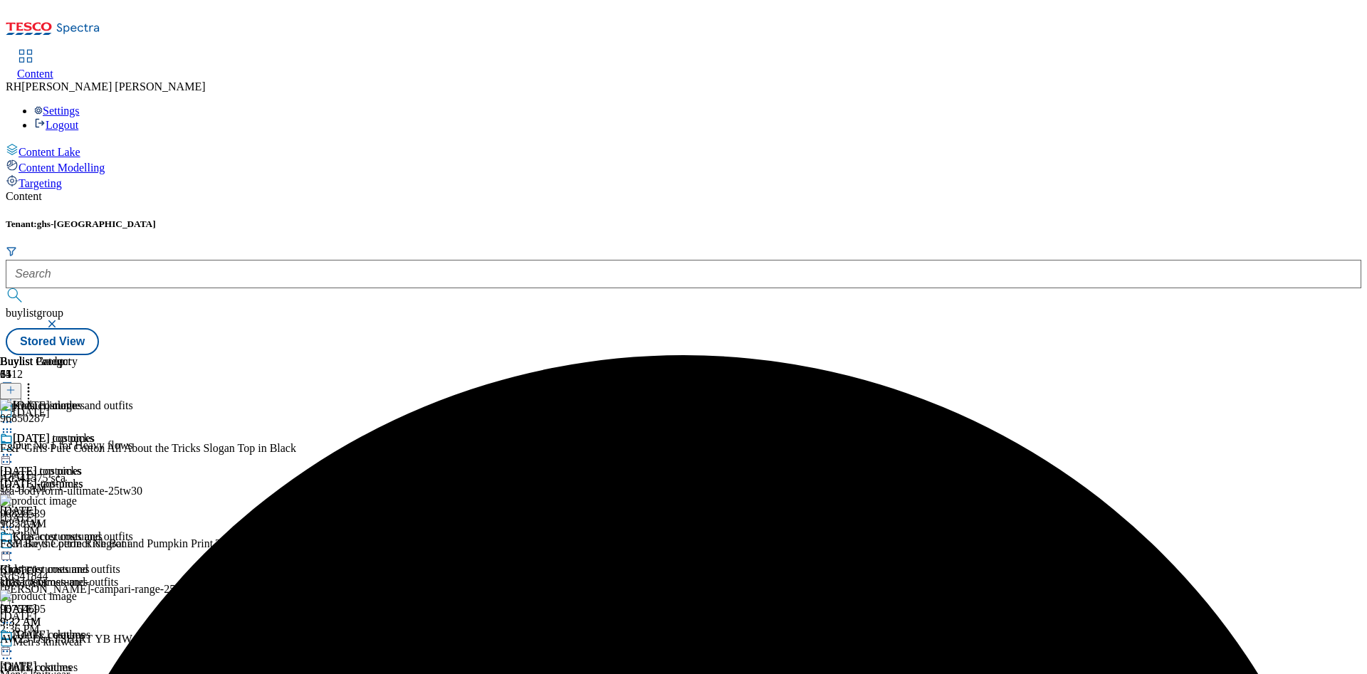
click at [103, 674] on div "[DATE]-clothes" at bounding box center [51, 680] width 103 height 13
click at [30, 391] on circle at bounding box center [29, 392] width 2 height 2
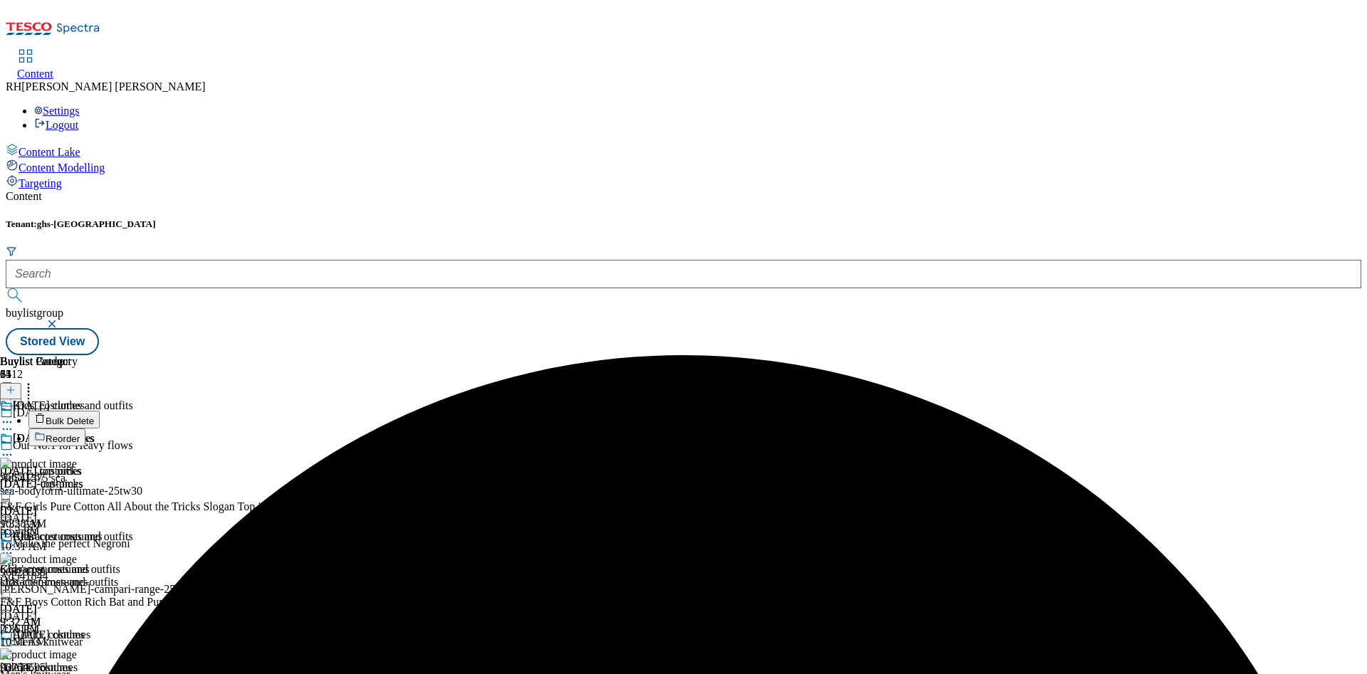
click at [94, 416] on span "Bulk Delete" at bounding box center [70, 421] width 48 height 11
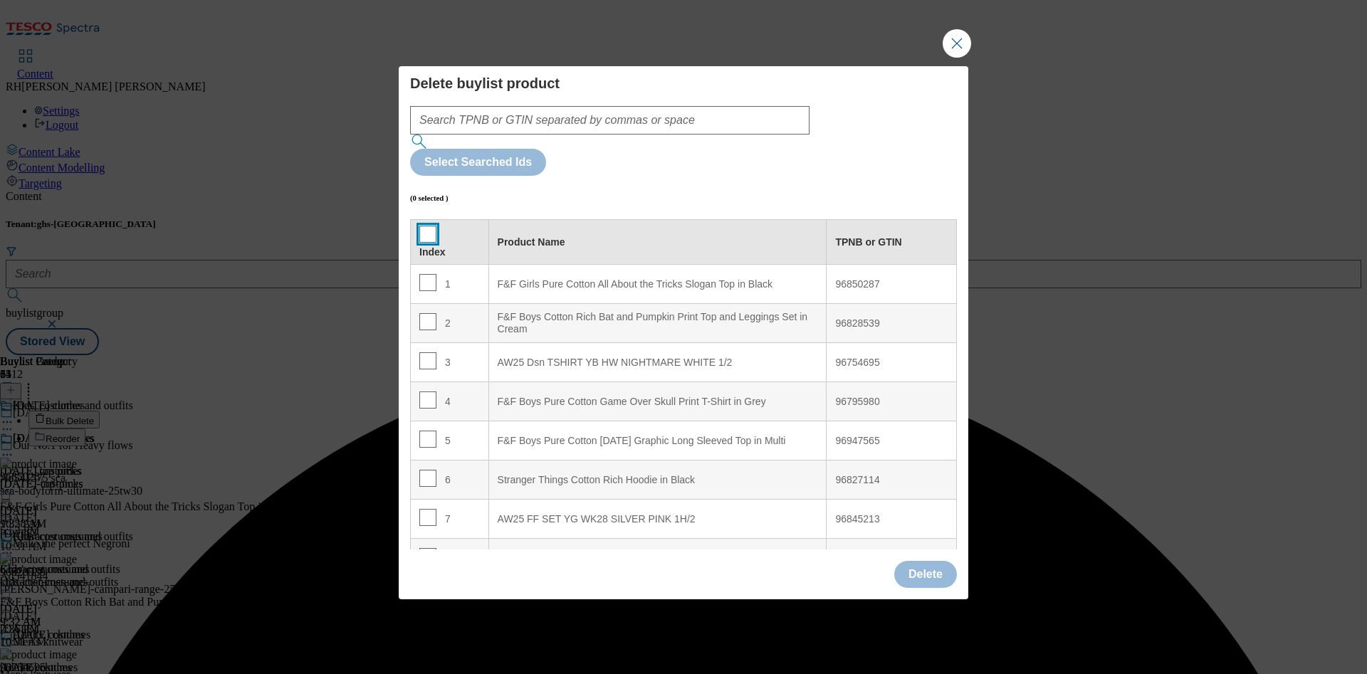
click at [424, 226] on input "Modal" at bounding box center [427, 234] width 17 height 17
checkbox input "true"
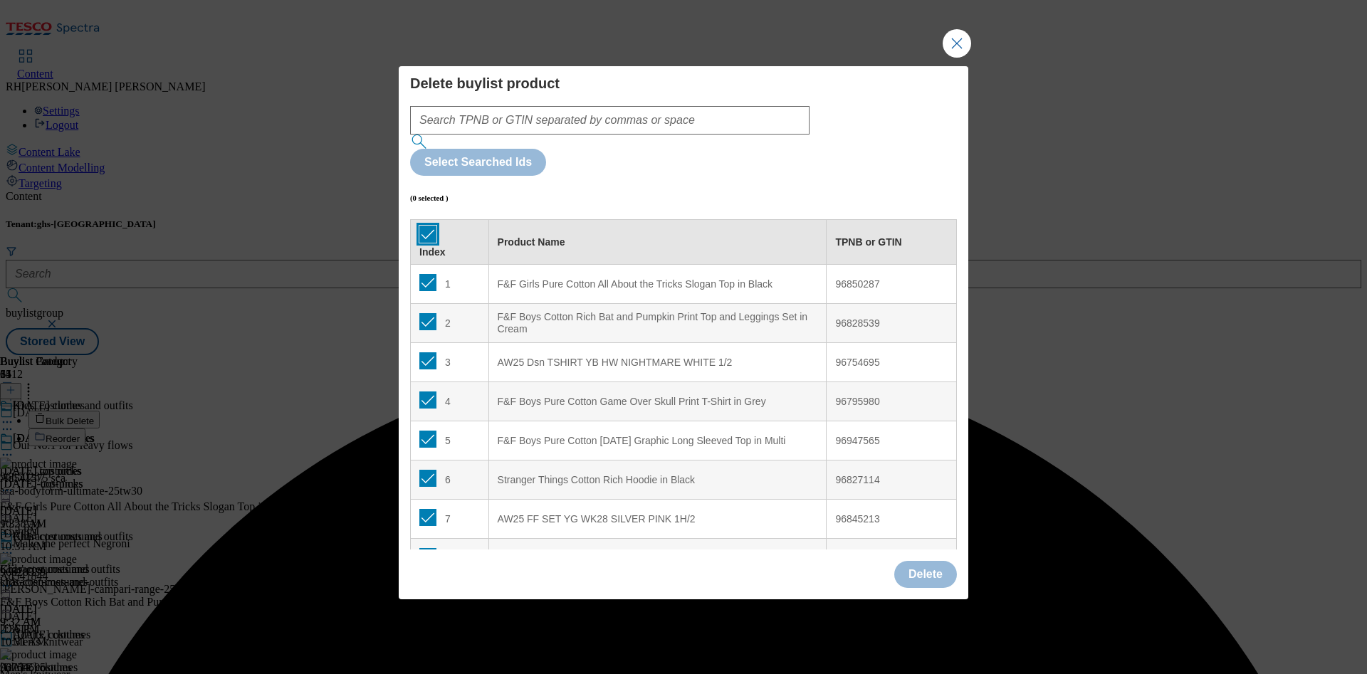
checkbox input "true"
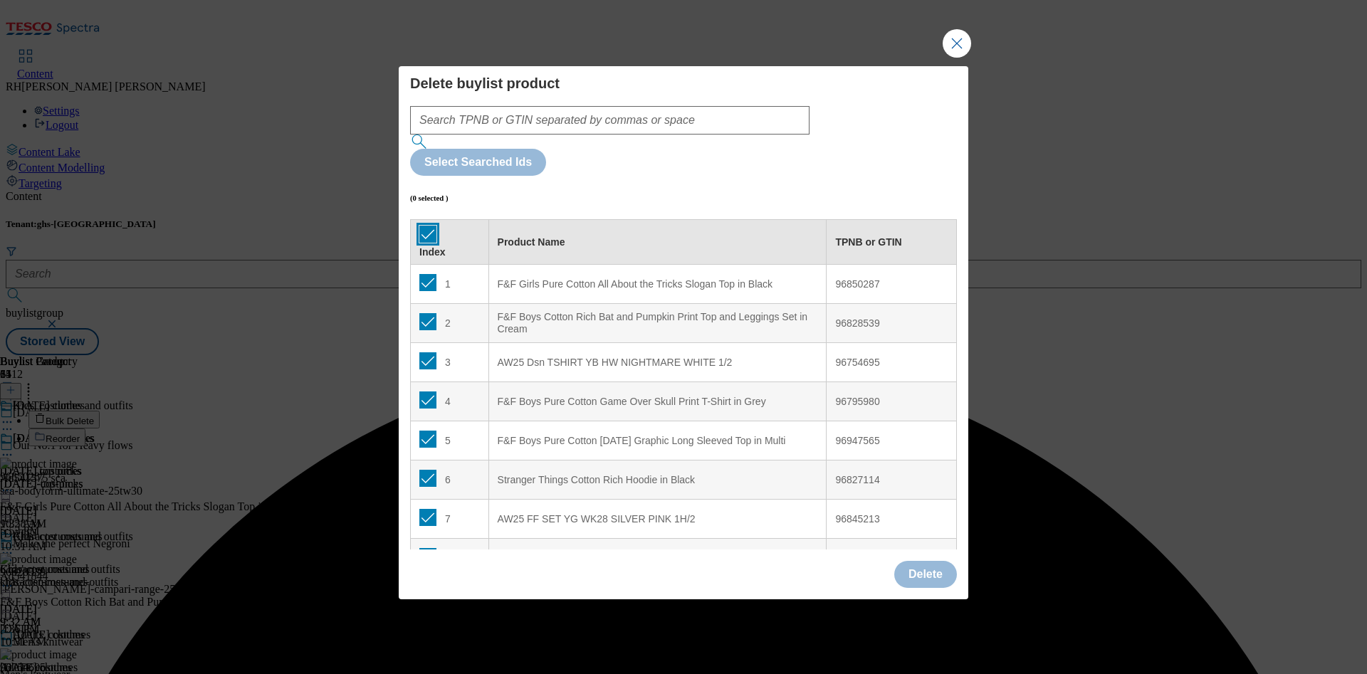
checkbox input "true"
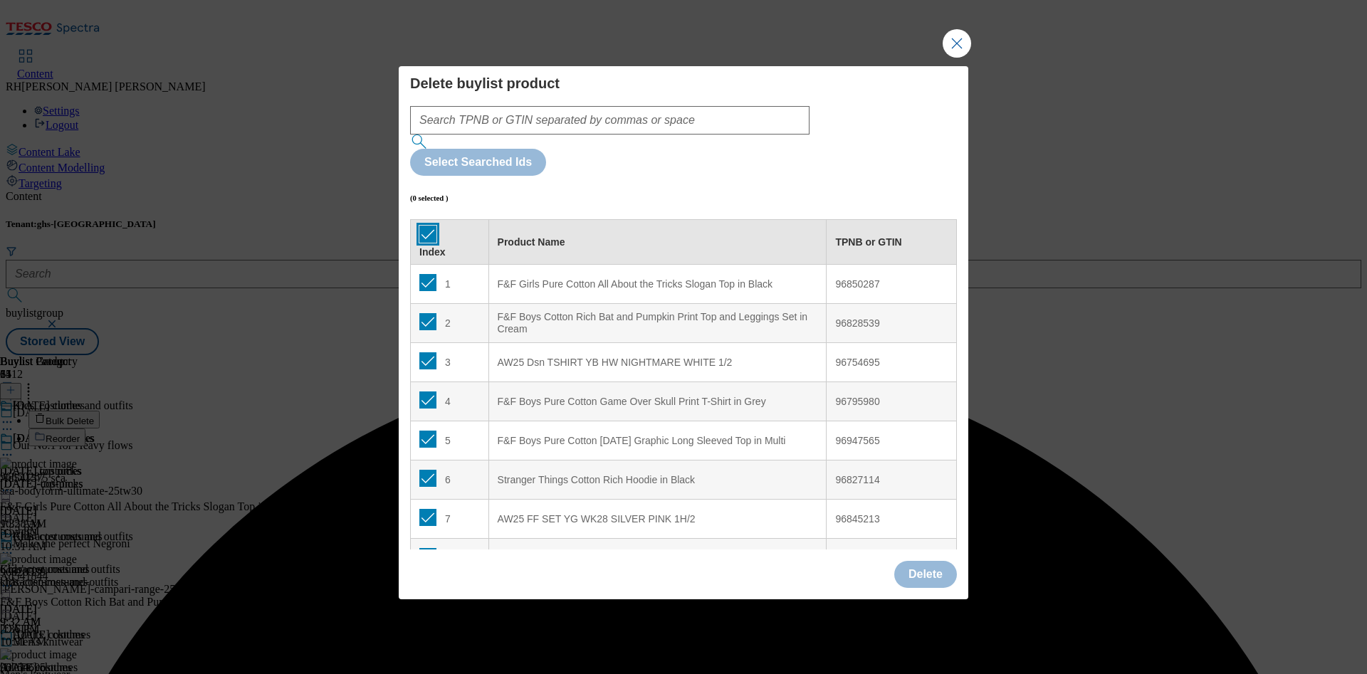
checkbox input "true"
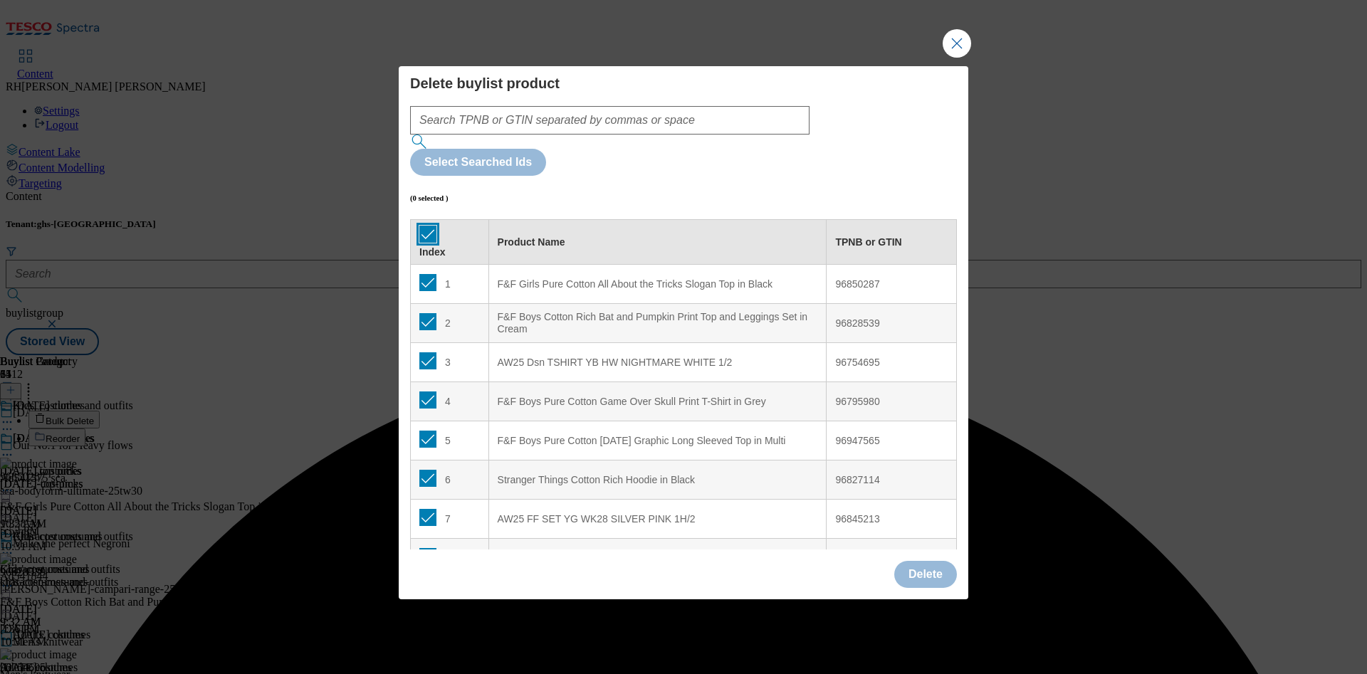
checkbox input "true"
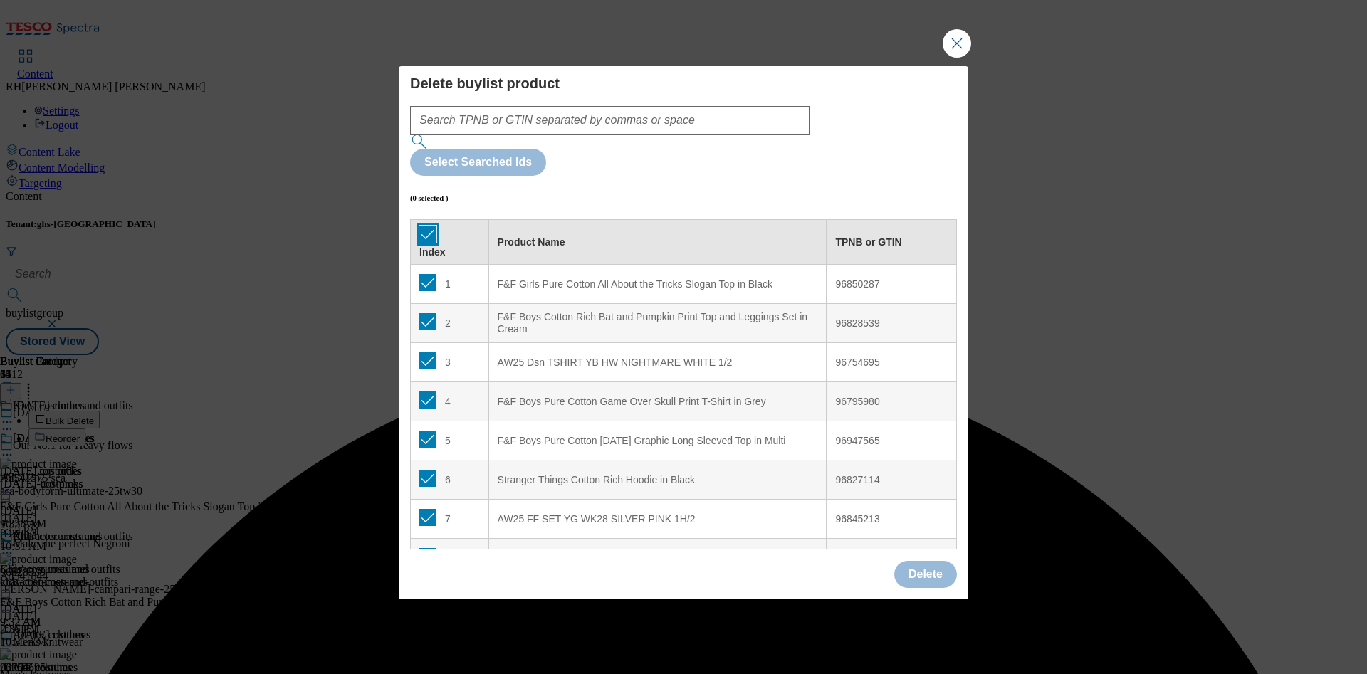
checkbox input "true"
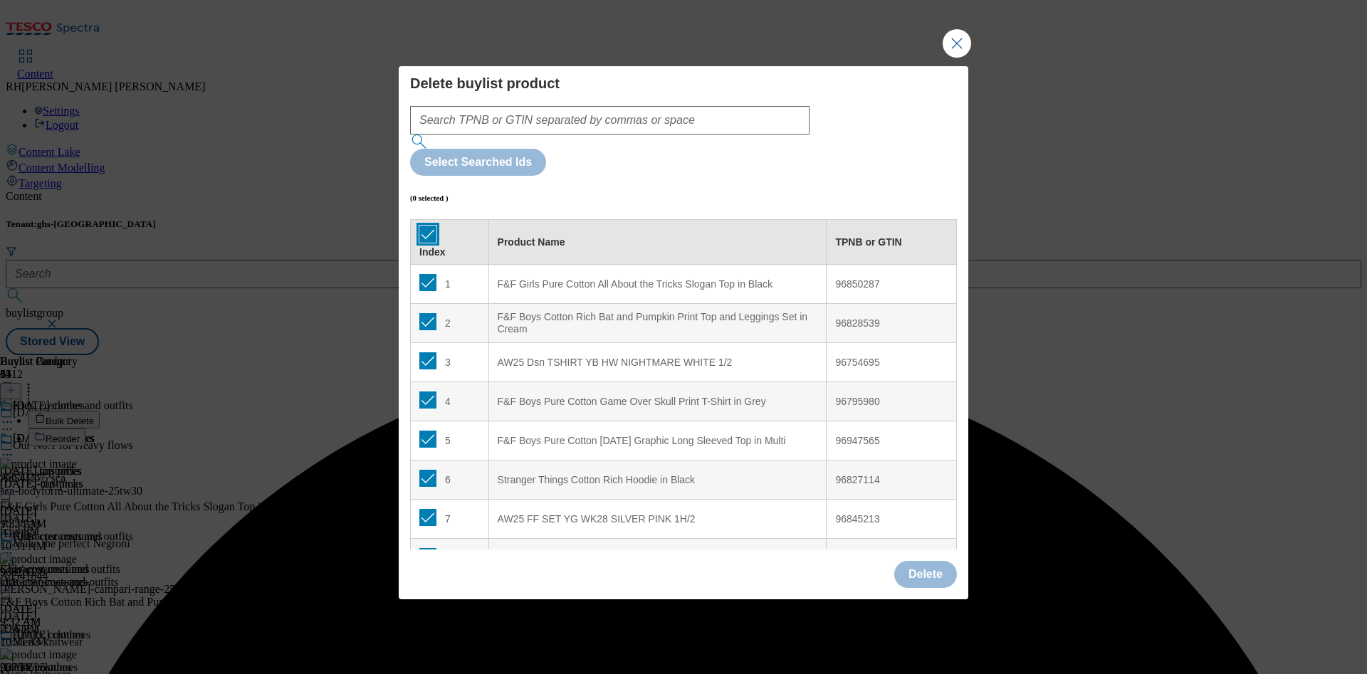
checkbox input "true"
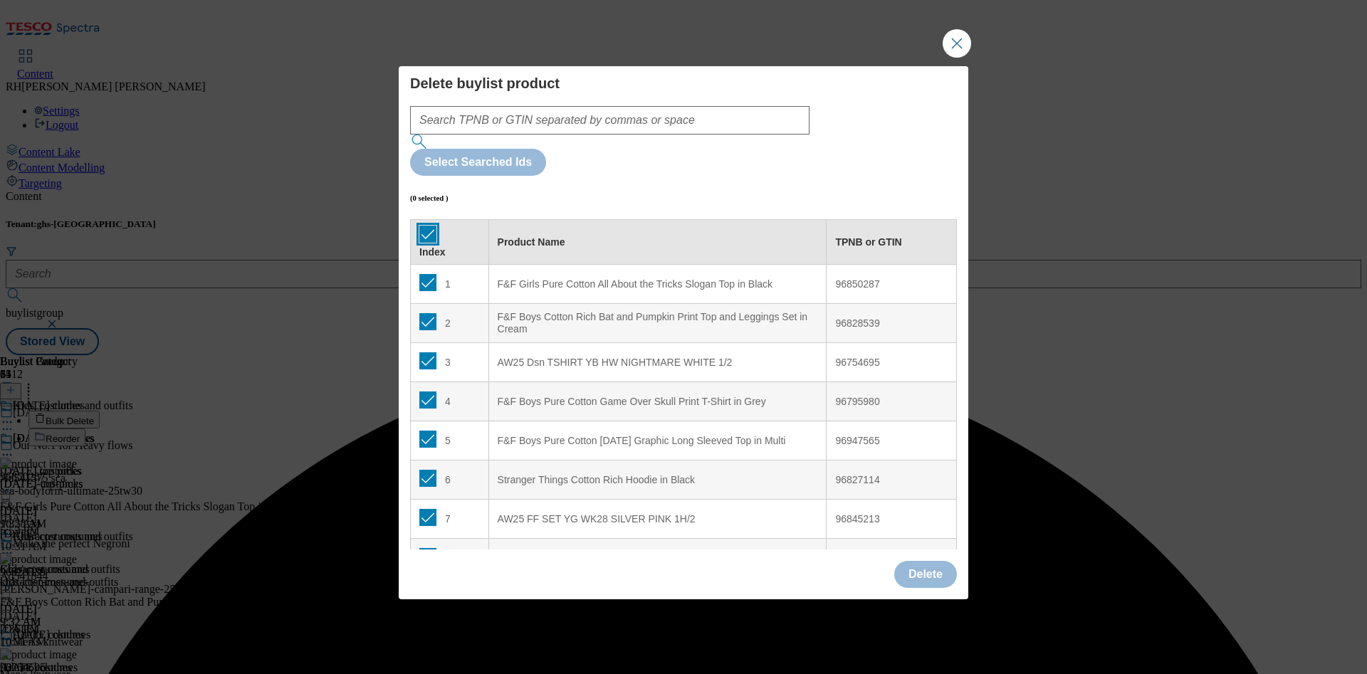
checkbox input "true"
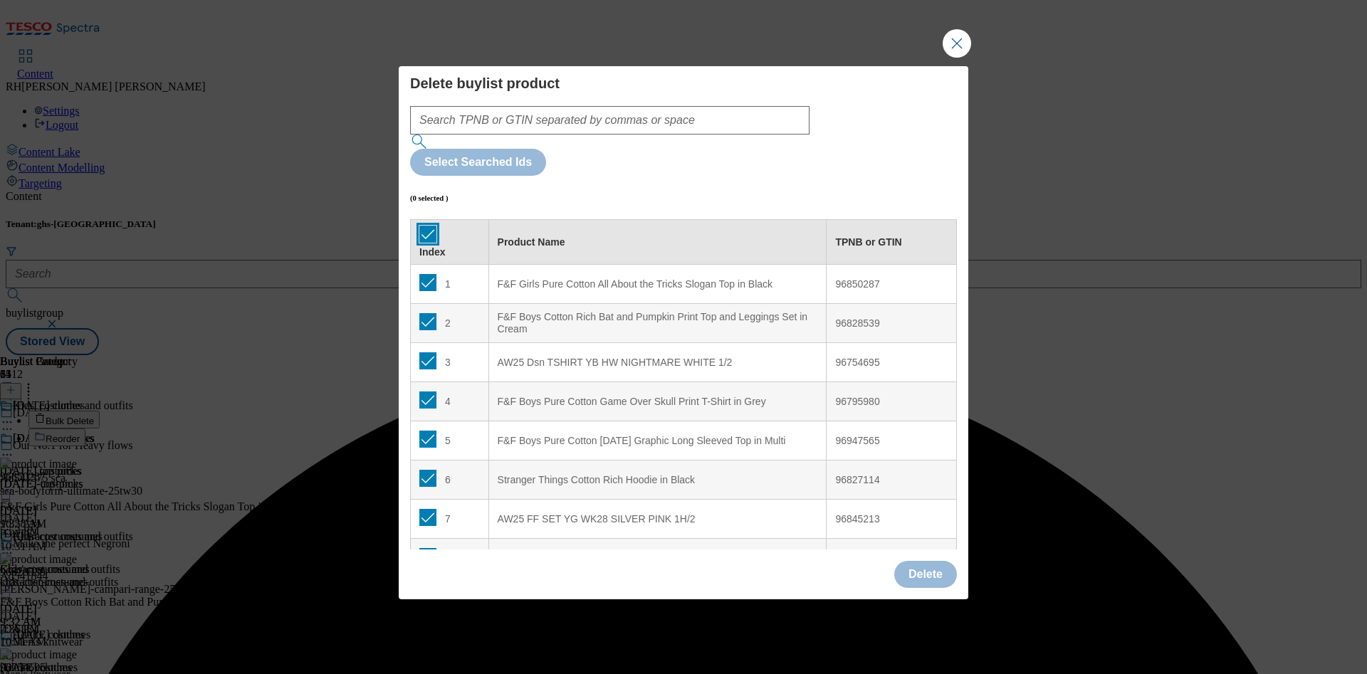
checkbox input "true"
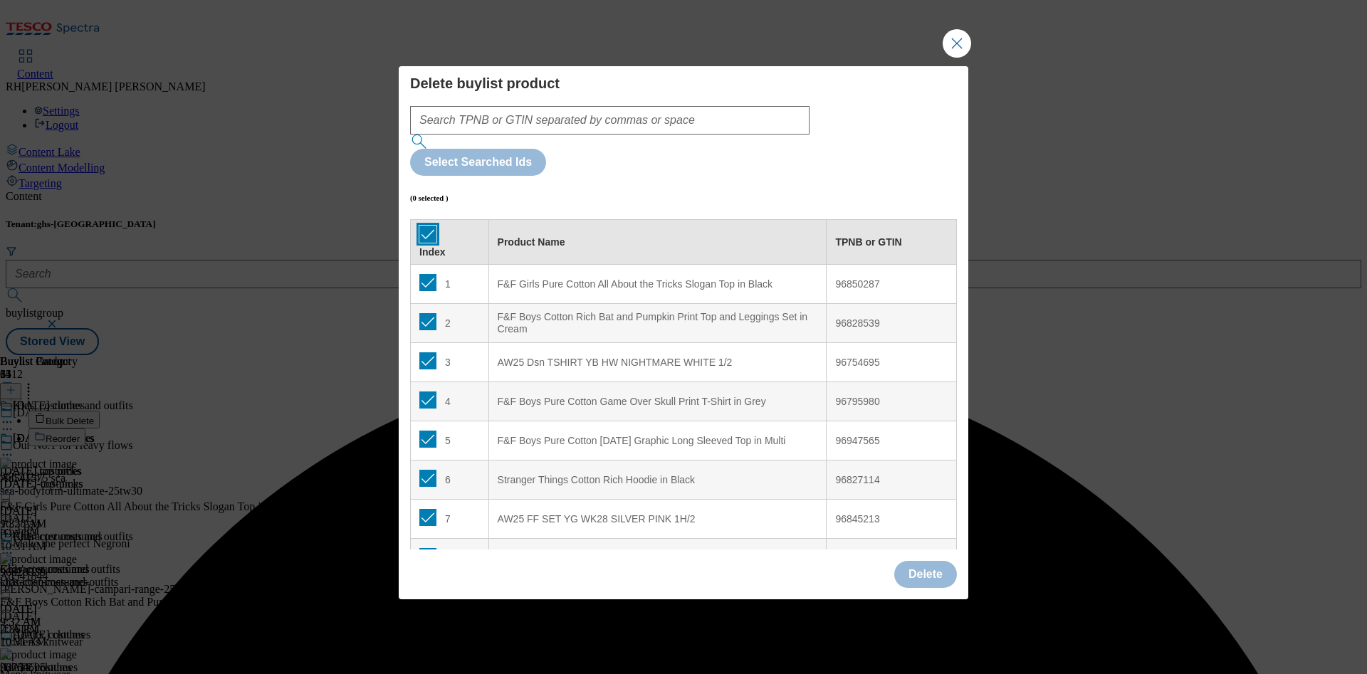
checkbox input "true"
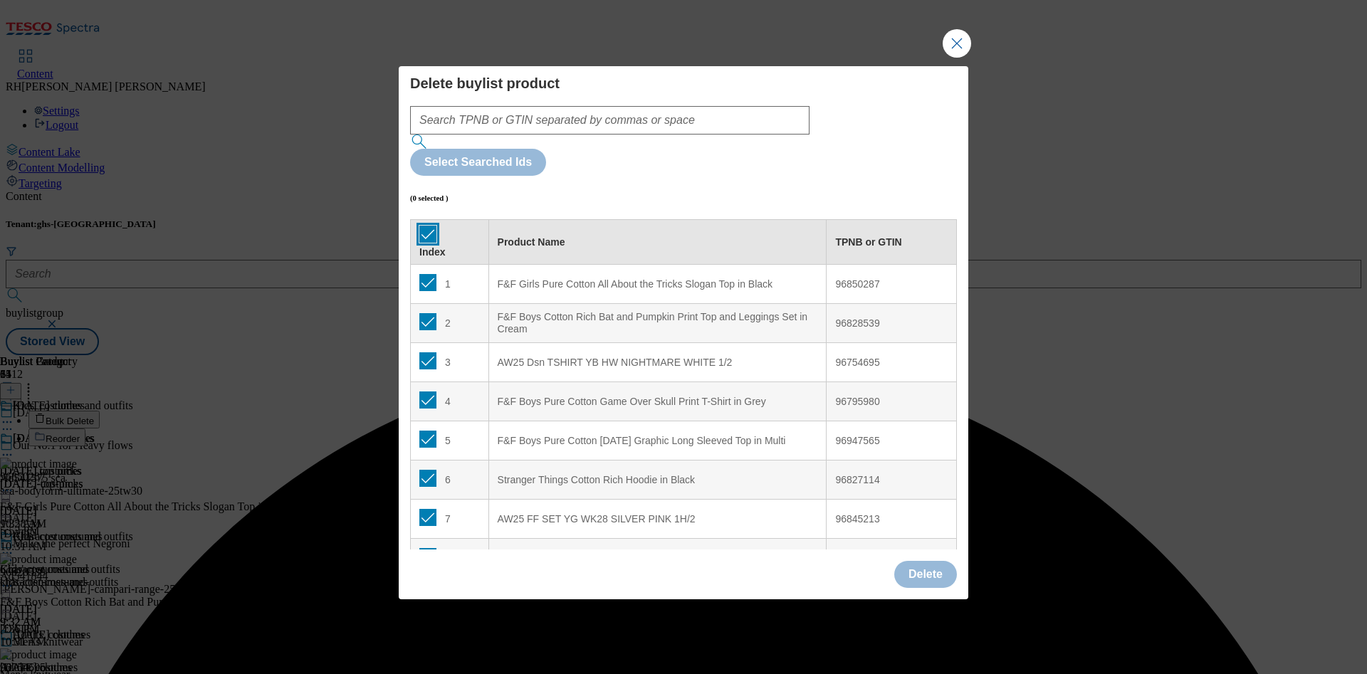
checkbox input "true"
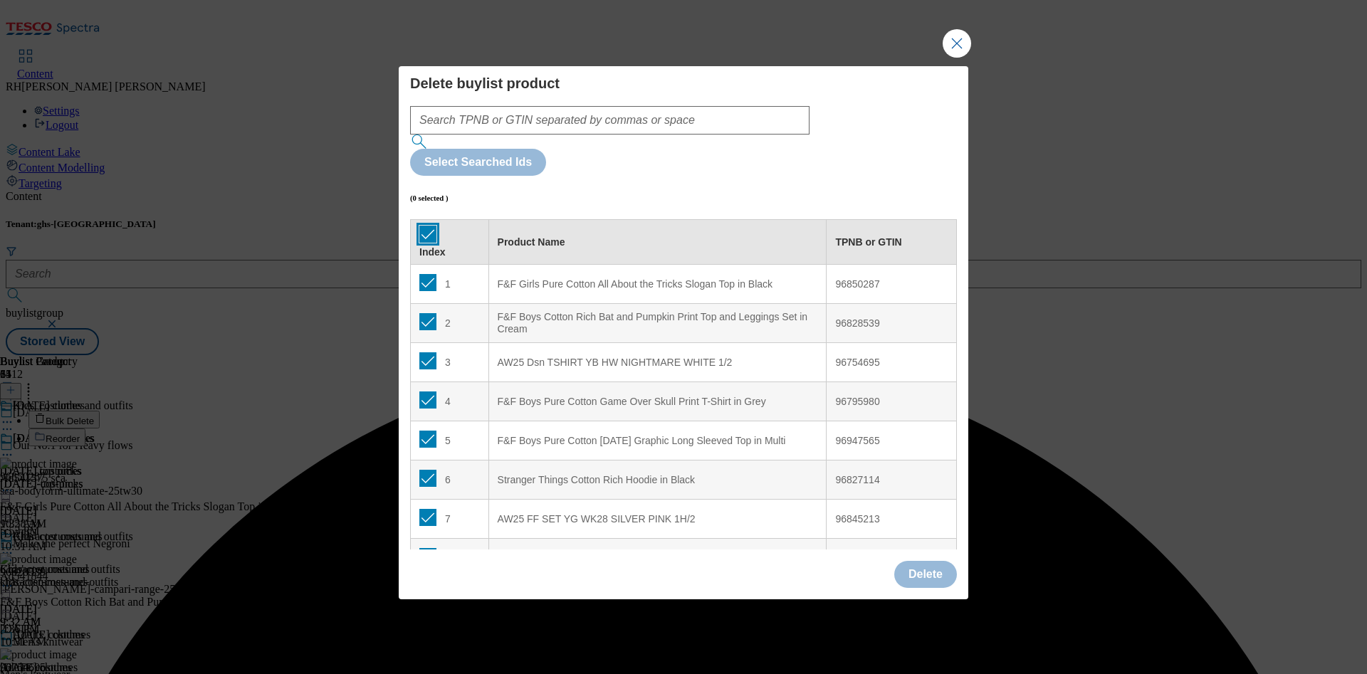
checkbox input "true"
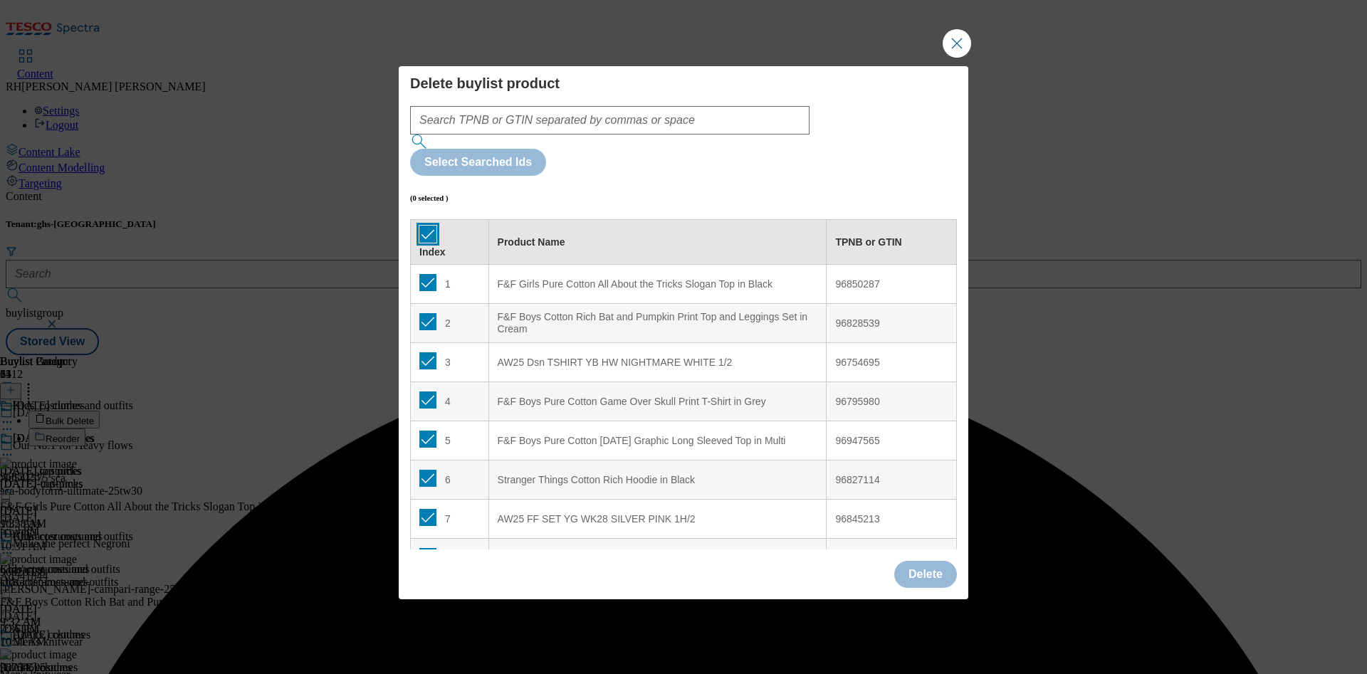
checkbox input "true"
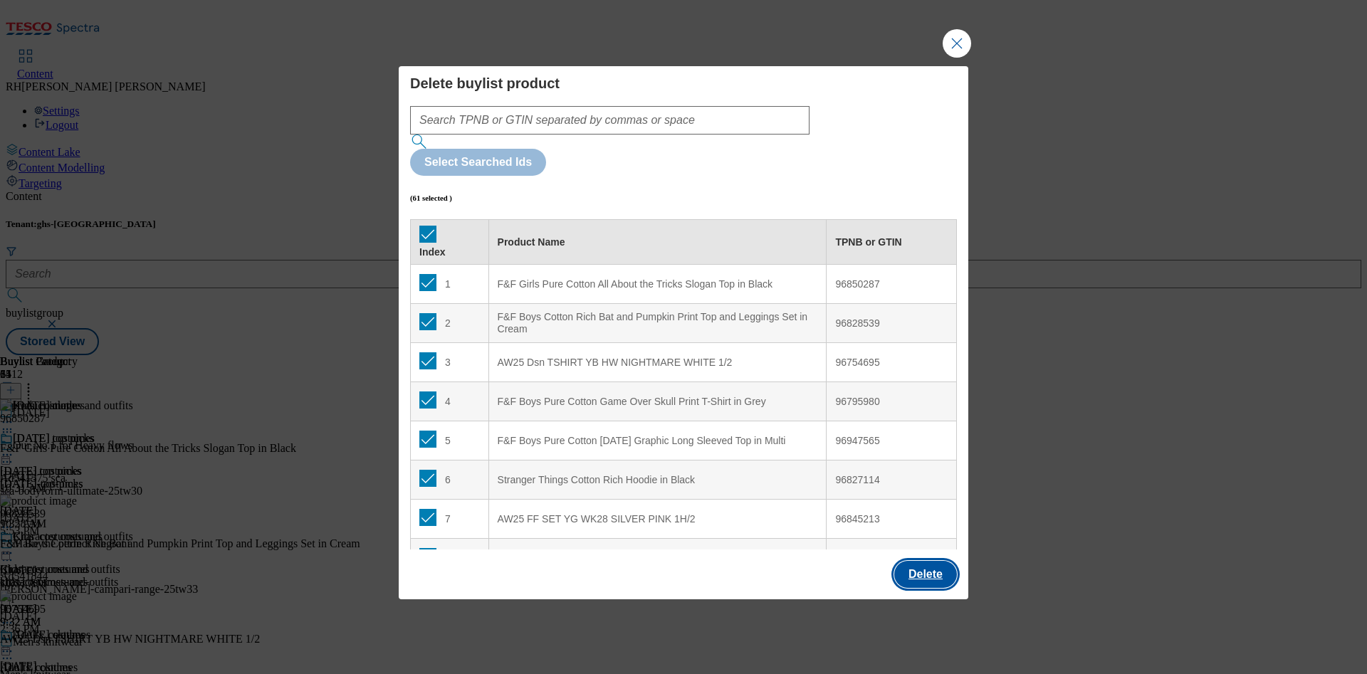
click at [909, 561] on button "Delete" at bounding box center [925, 574] width 63 height 27
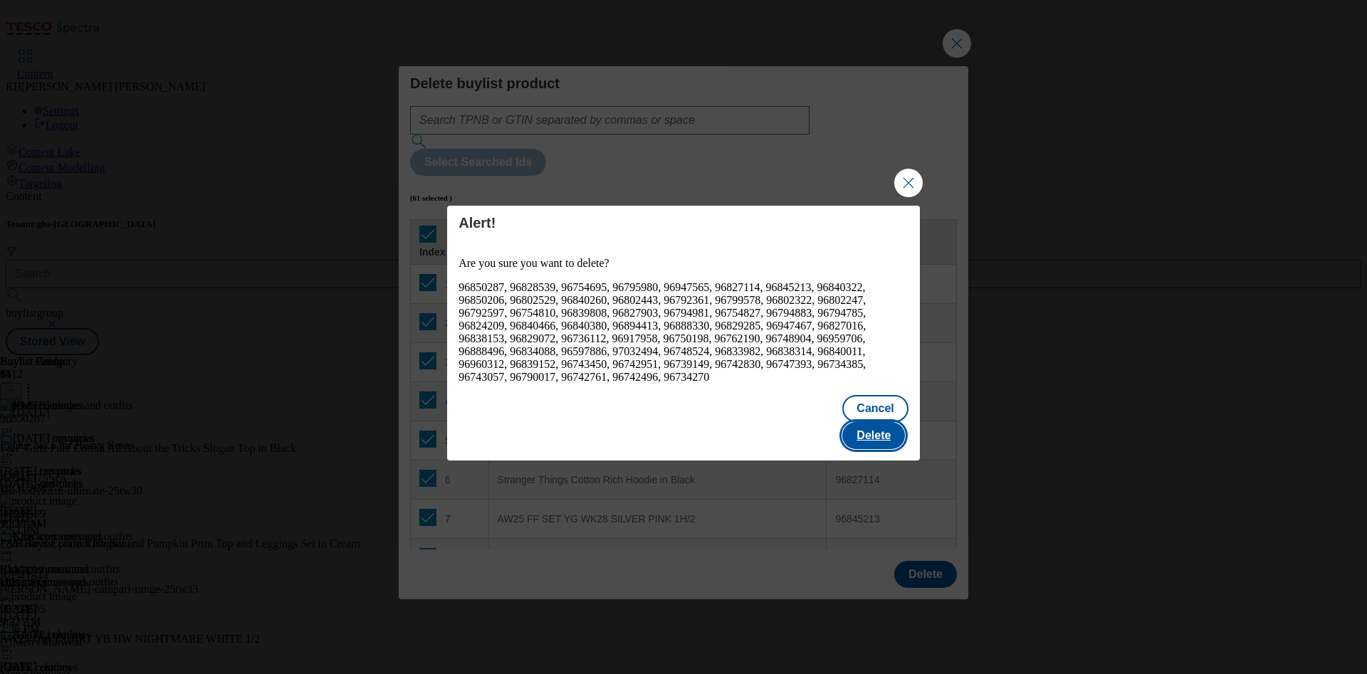
click at [894, 430] on button "Delete" at bounding box center [873, 435] width 63 height 27
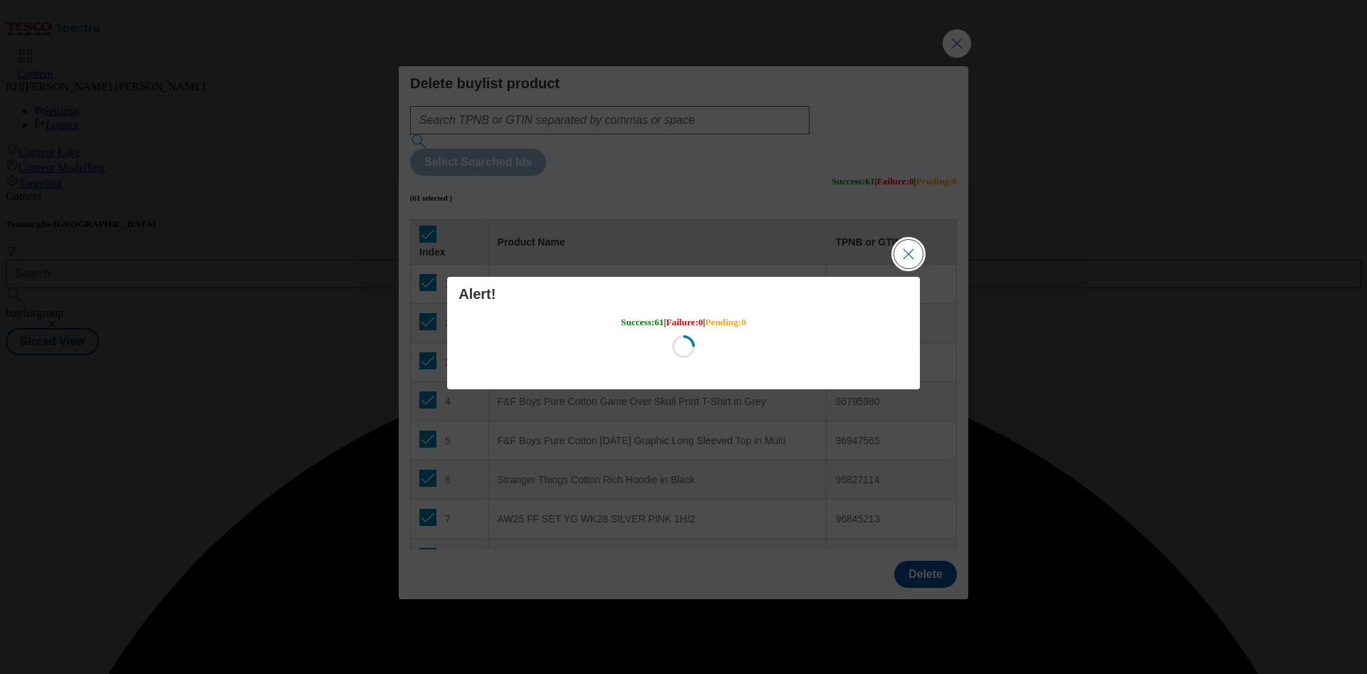
scroll to position [0, 0]
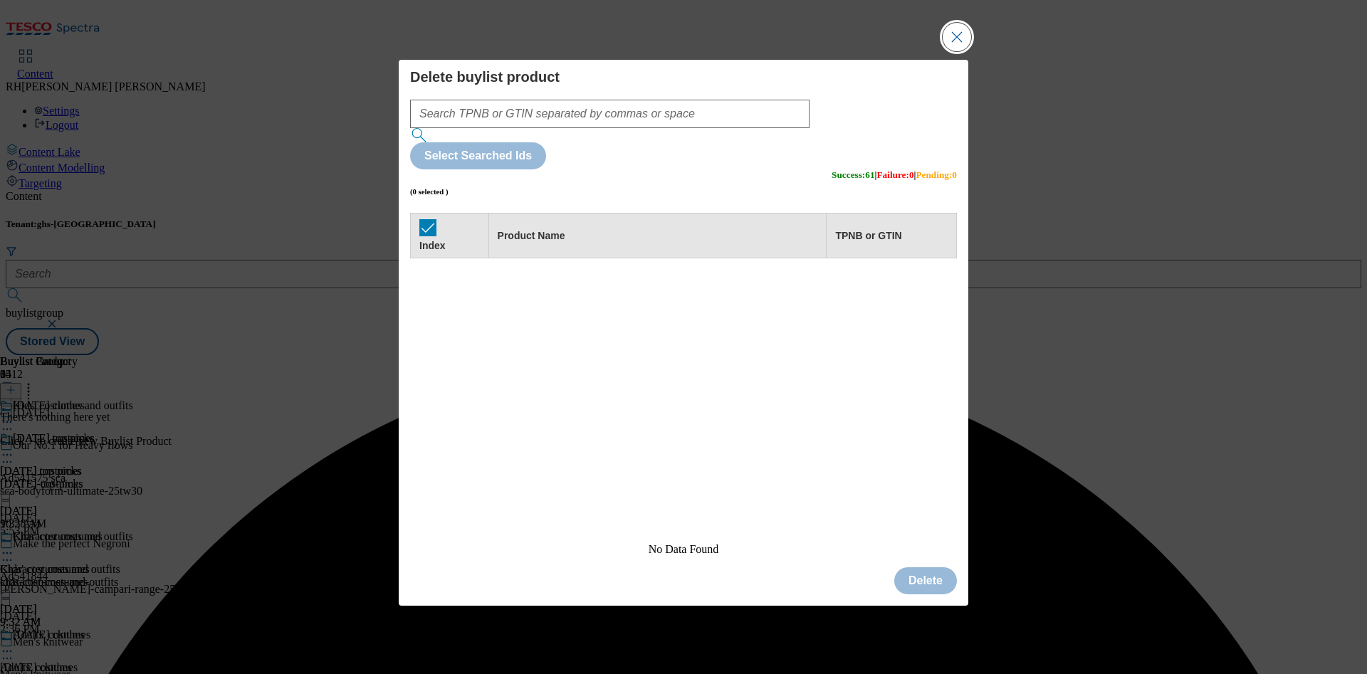
click at [951, 51] on button "Close Modal" at bounding box center [957, 37] width 28 height 28
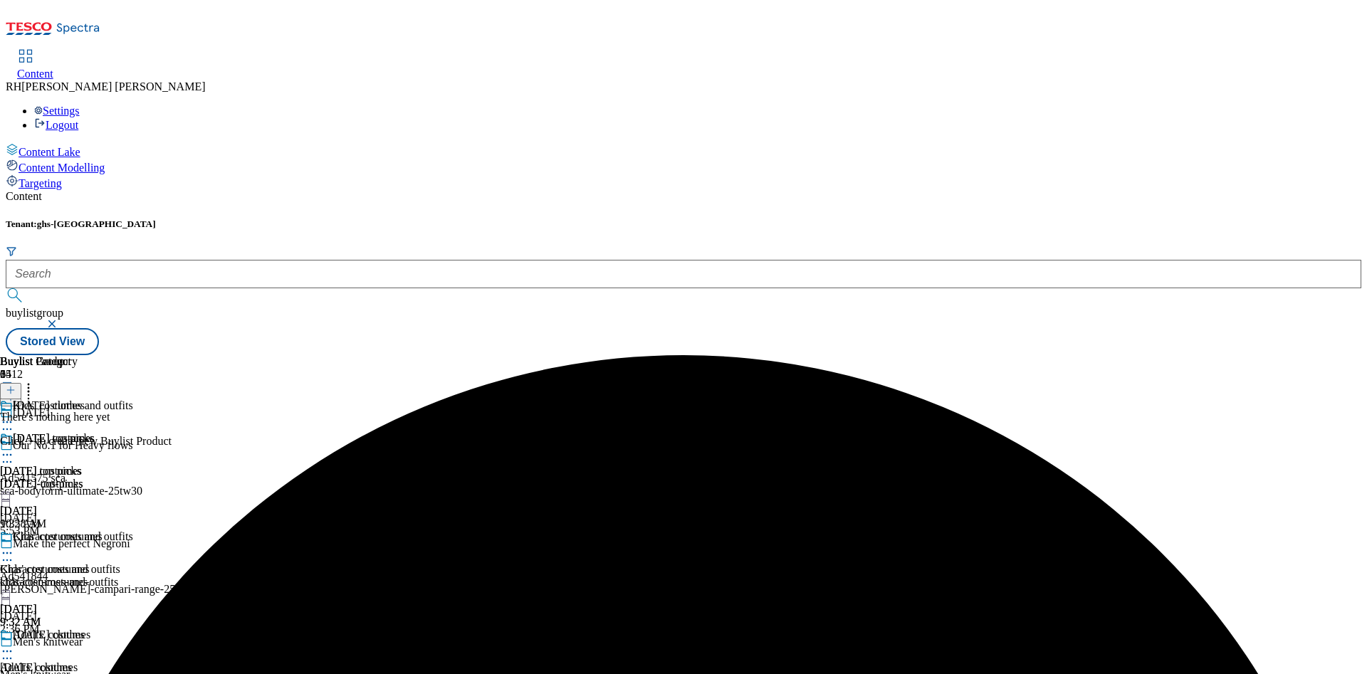
click at [11, 387] on line at bounding box center [11, 390] width 0 height 7
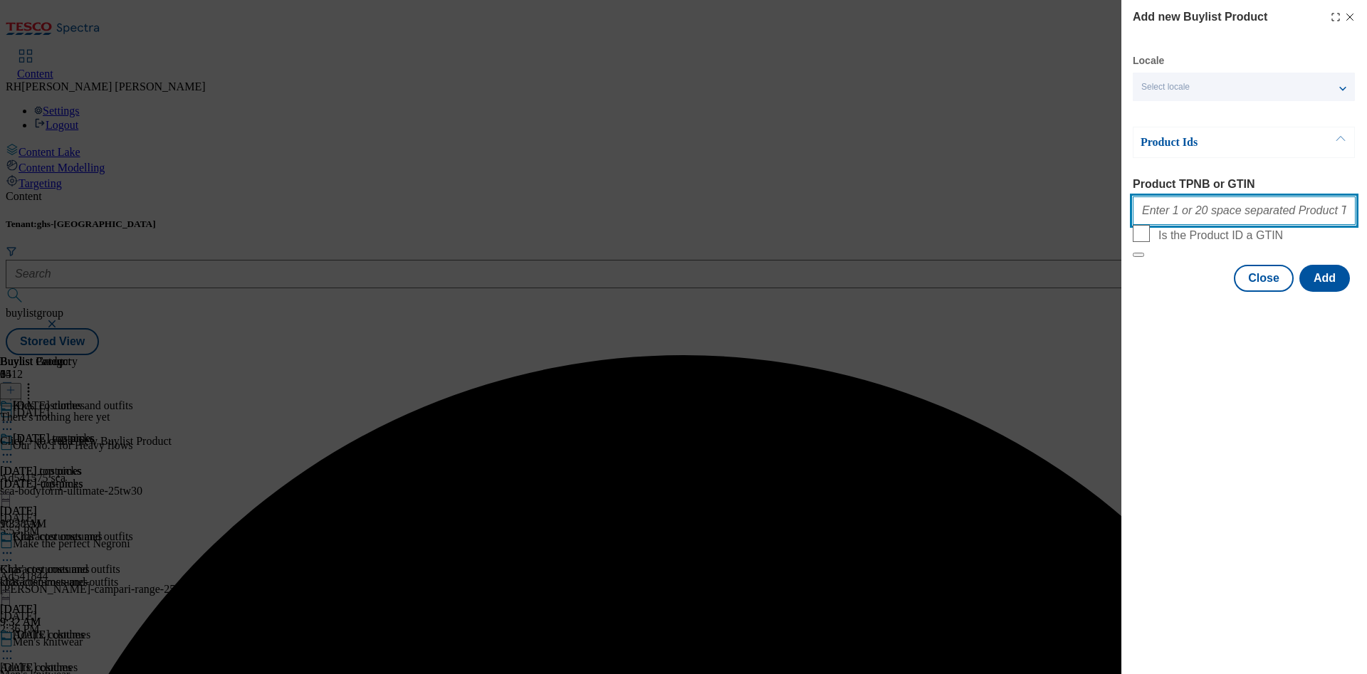
click at [1205, 207] on input "Product TPNB or GTIN" at bounding box center [1244, 211] width 223 height 28
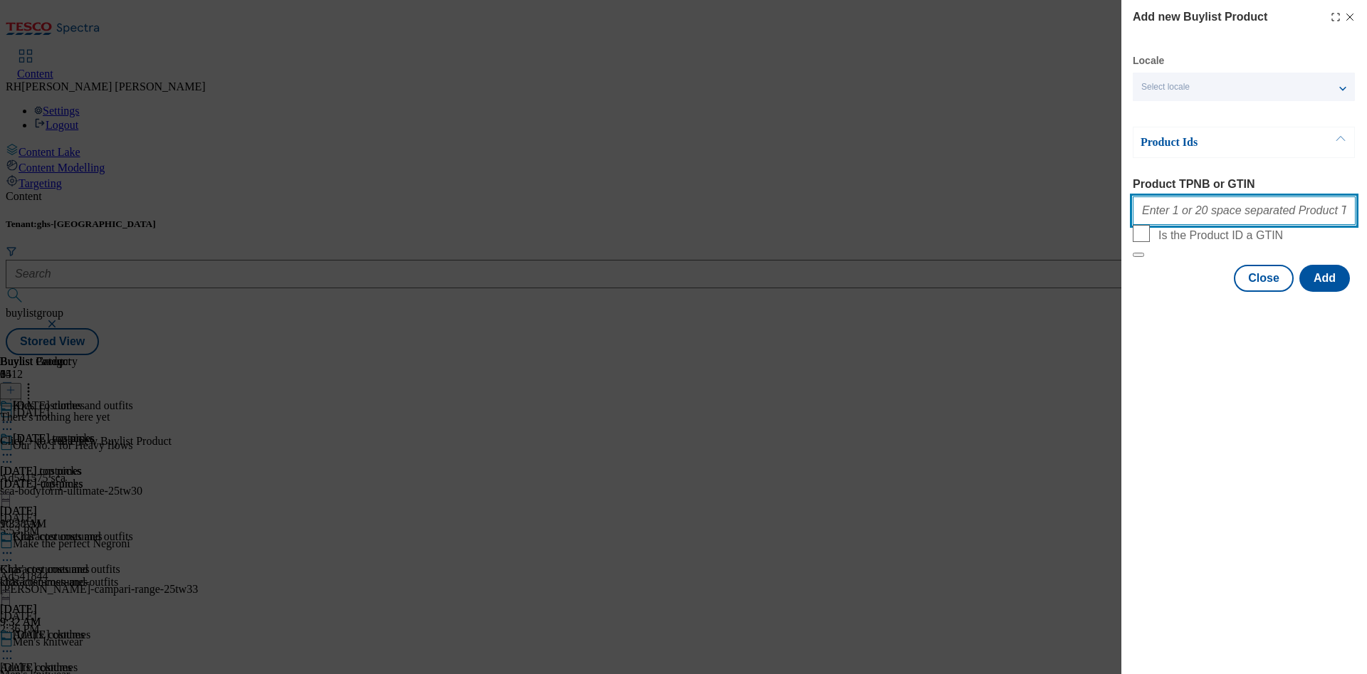
paste input "96850287 96828539 96827857 96795980 96947594 96827212 96845213 96840322 9685020…"
type input "96850287 96828539 96827857 96795980 96947594 96827212 96845213 96840322 9685020…"
click at [1325, 292] on button "Add" at bounding box center [1325, 278] width 51 height 27
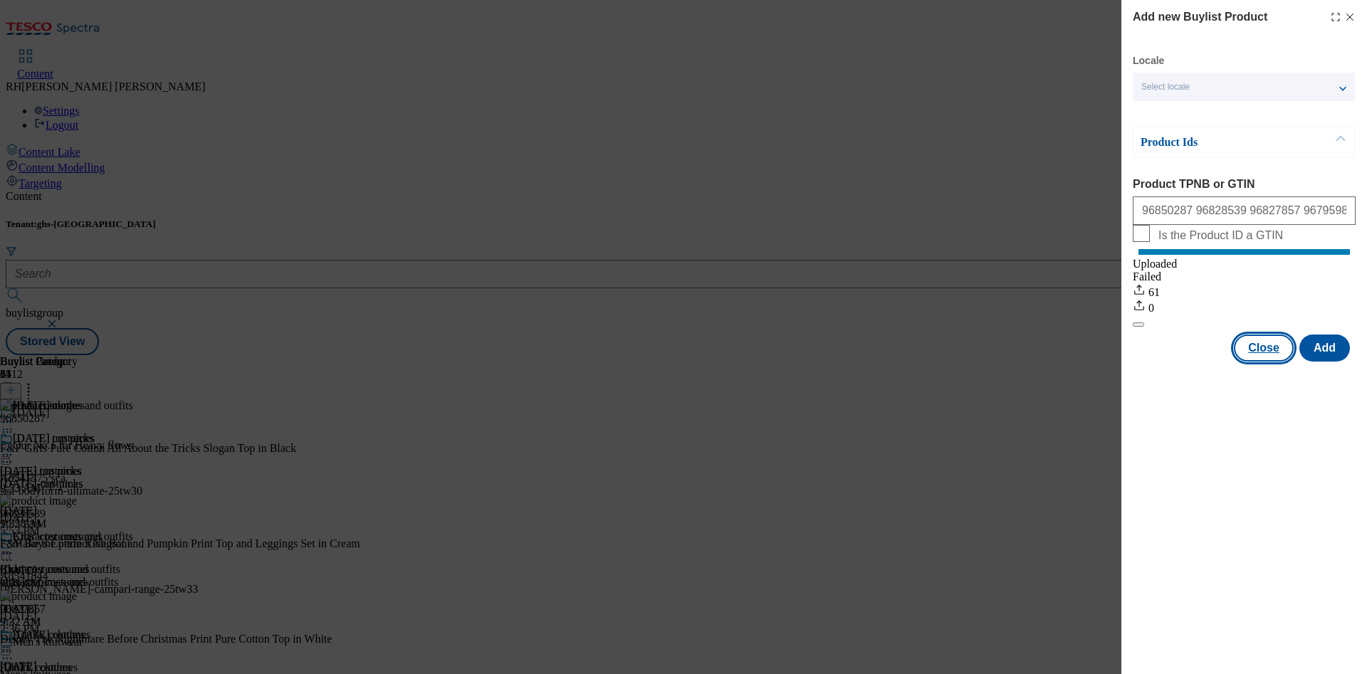
click at [1270, 357] on button "Close" at bounding box center [1264, 348] width 60 height 27
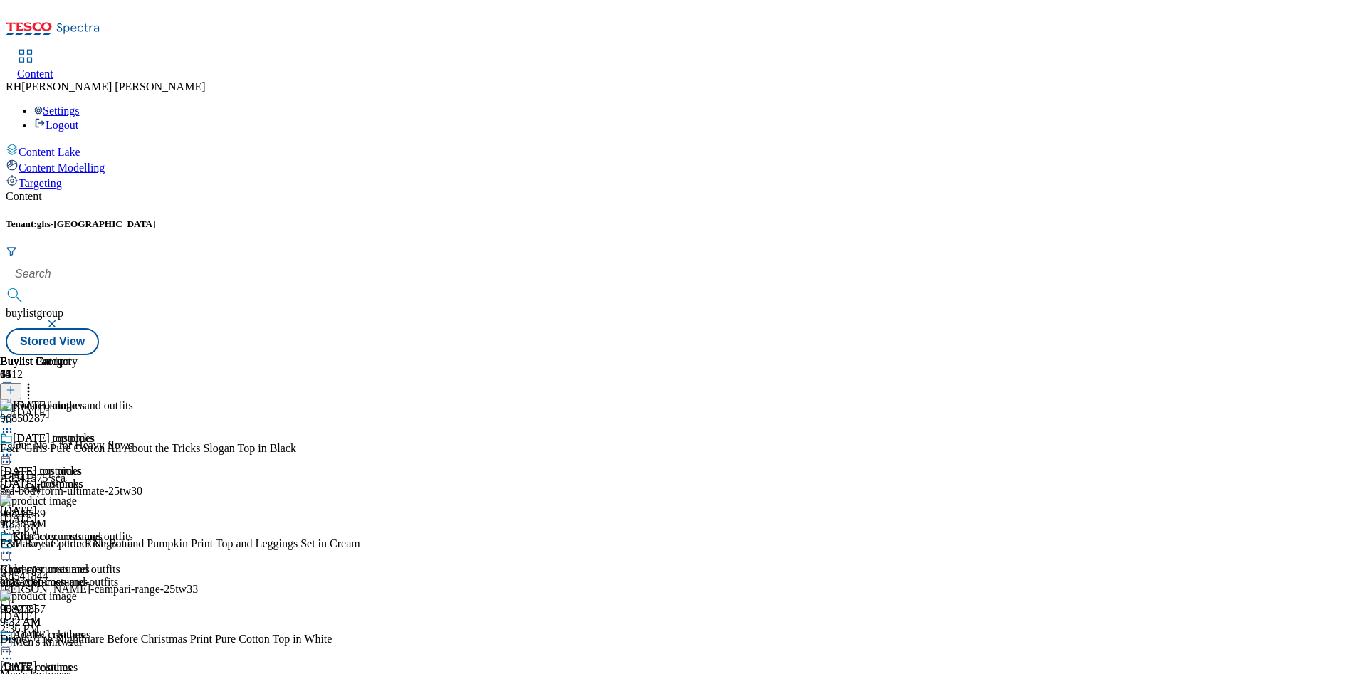
click at [14, 644] on icon at bounding box center [7, 651] width 14 height 14
click at [61, 674] on span "Edit" at bounding box center [52, 682] width 16 height 11
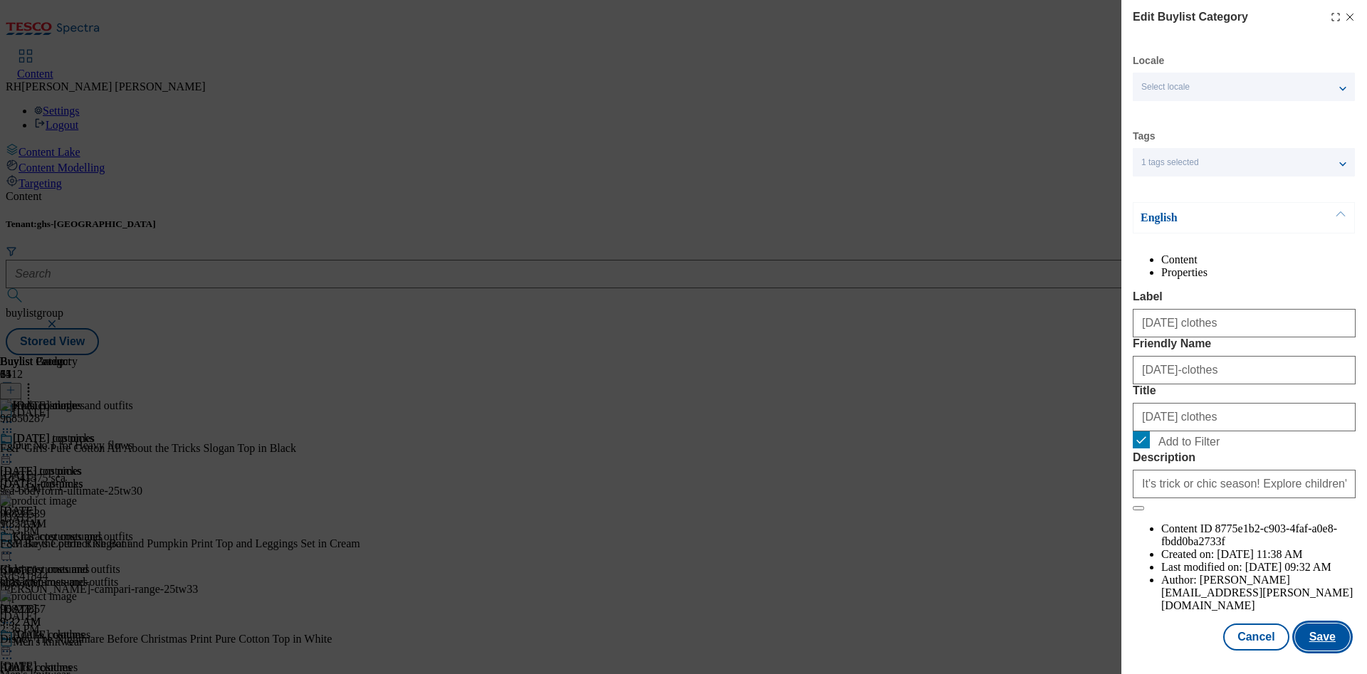
scroll to position [43, 0]
click at [1304, 624] on button "Save" at bounding box center [1322, 637] width 55 height 27
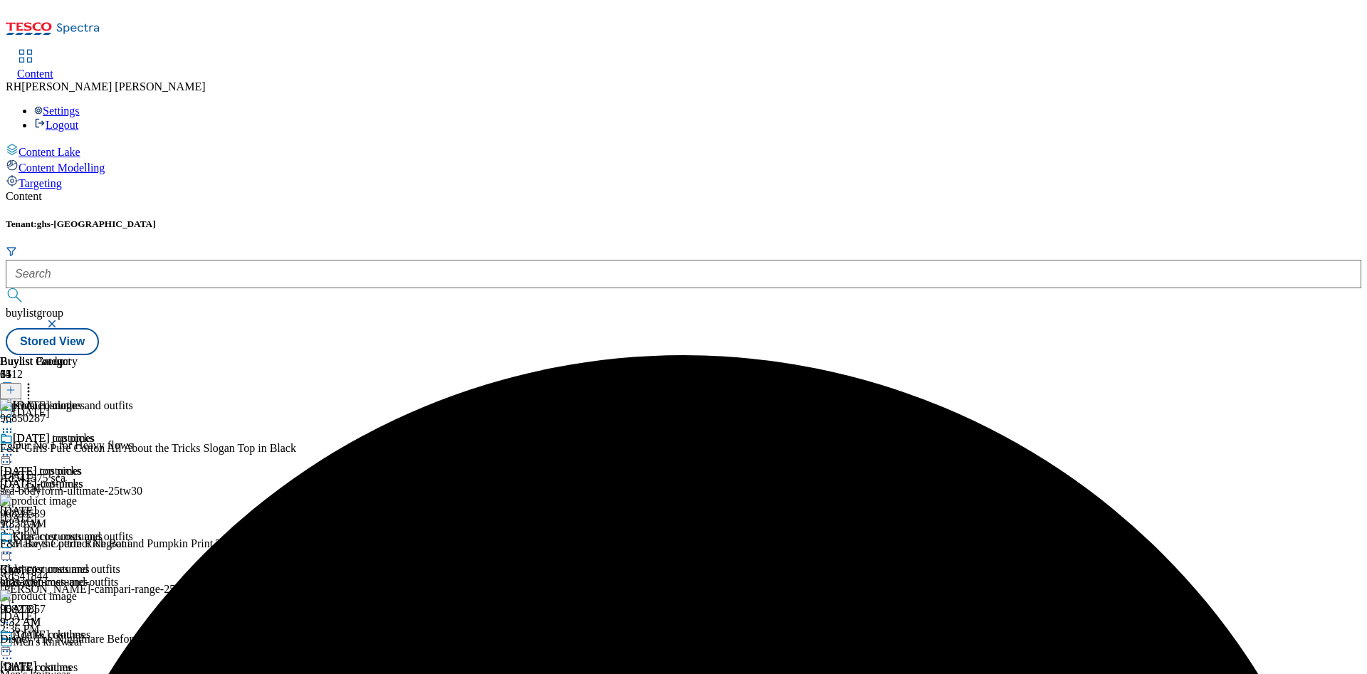
scroll to position [20, 0]
click at [14, 644] on icon at bounding box center [7, 651] width 14 height 14
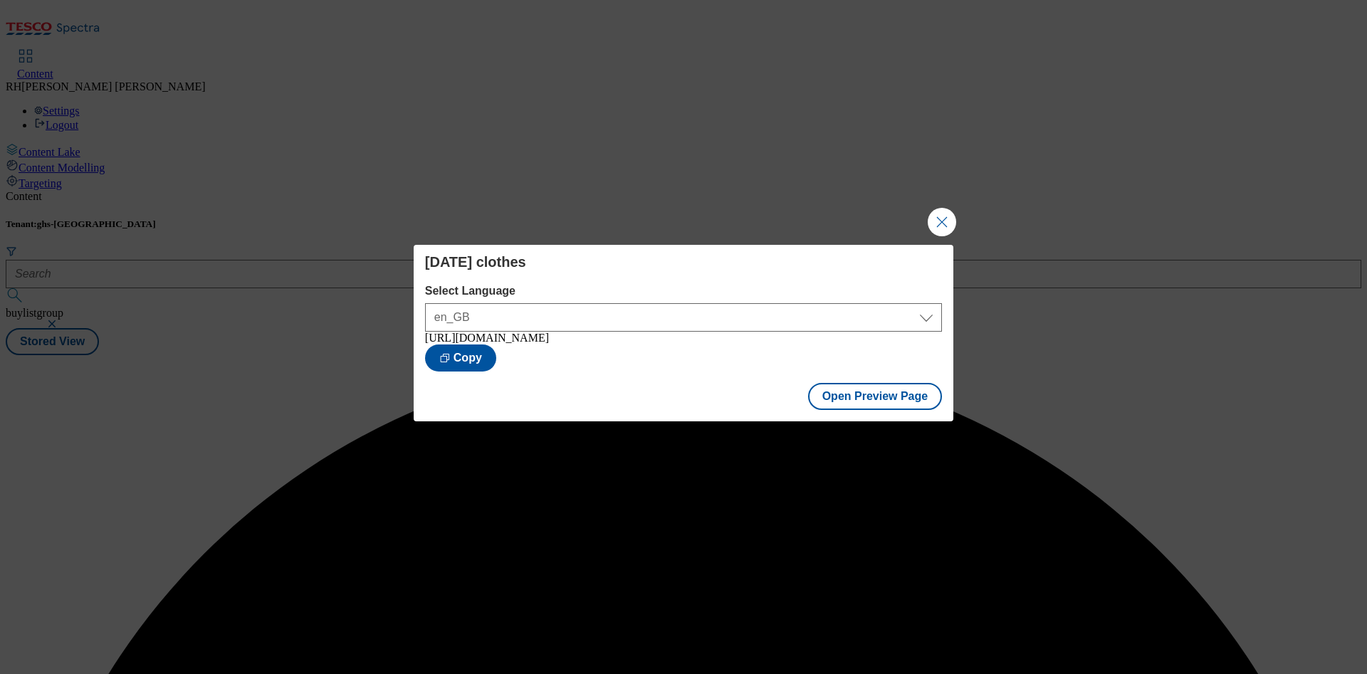
scroll to position [0, 0]
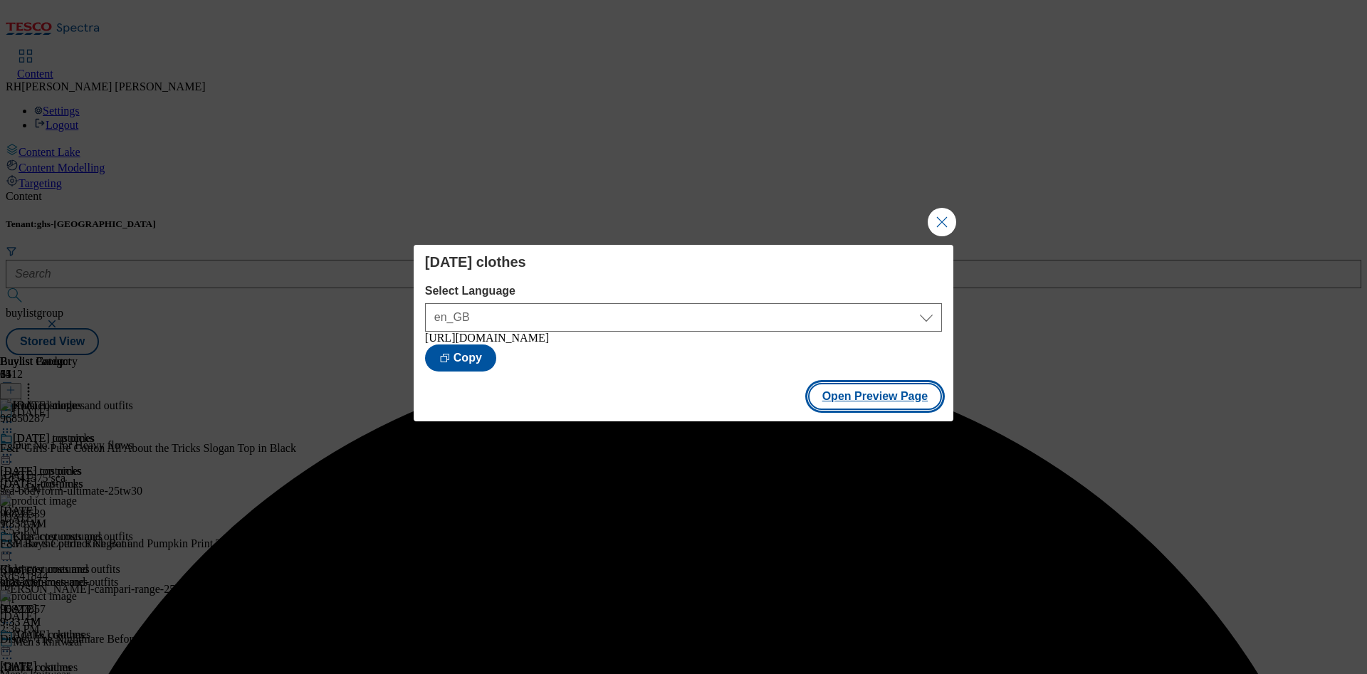
click at [914, 403] on button "Open Preview Page" at bounding box center [875, 396] width 135 height 27
click at [937, 221] on button "Close Modal" at bounding box center [942, 222] width 28 height 28
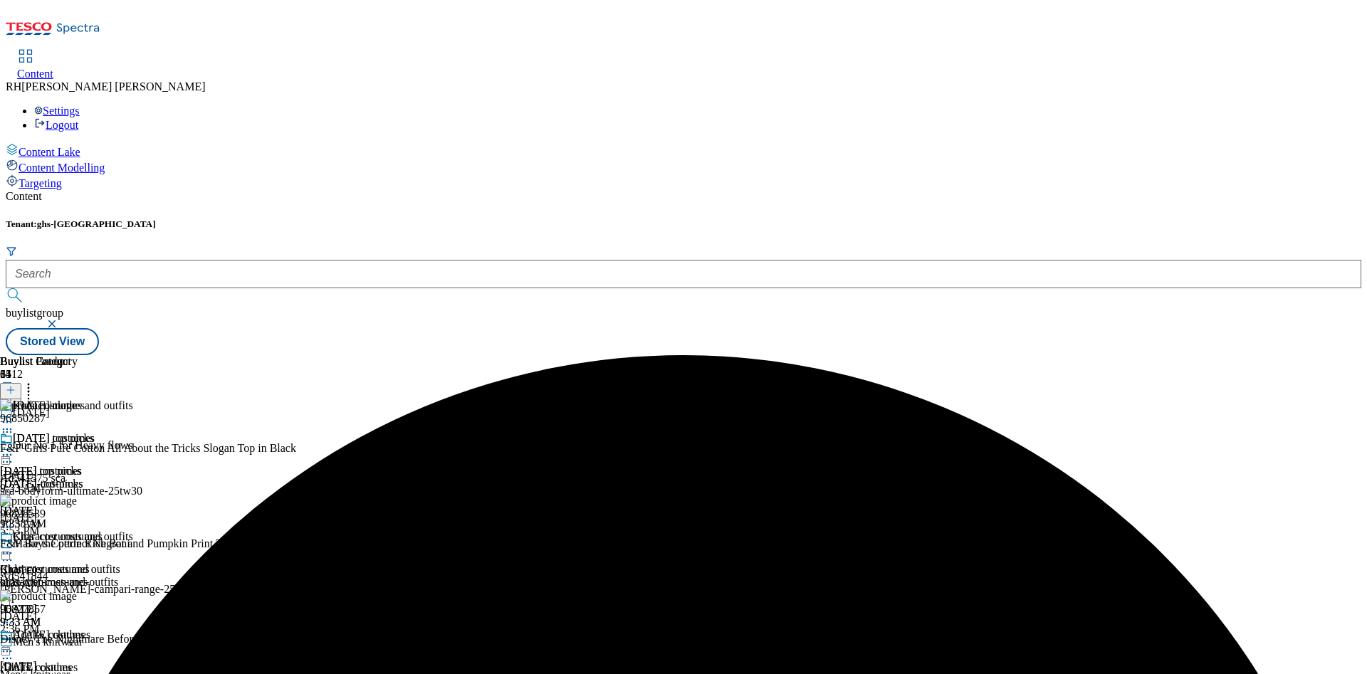
scroll to position [20, 0]
click at [14, 644] on icon at bounding box center [7, 651] width 14 height 14
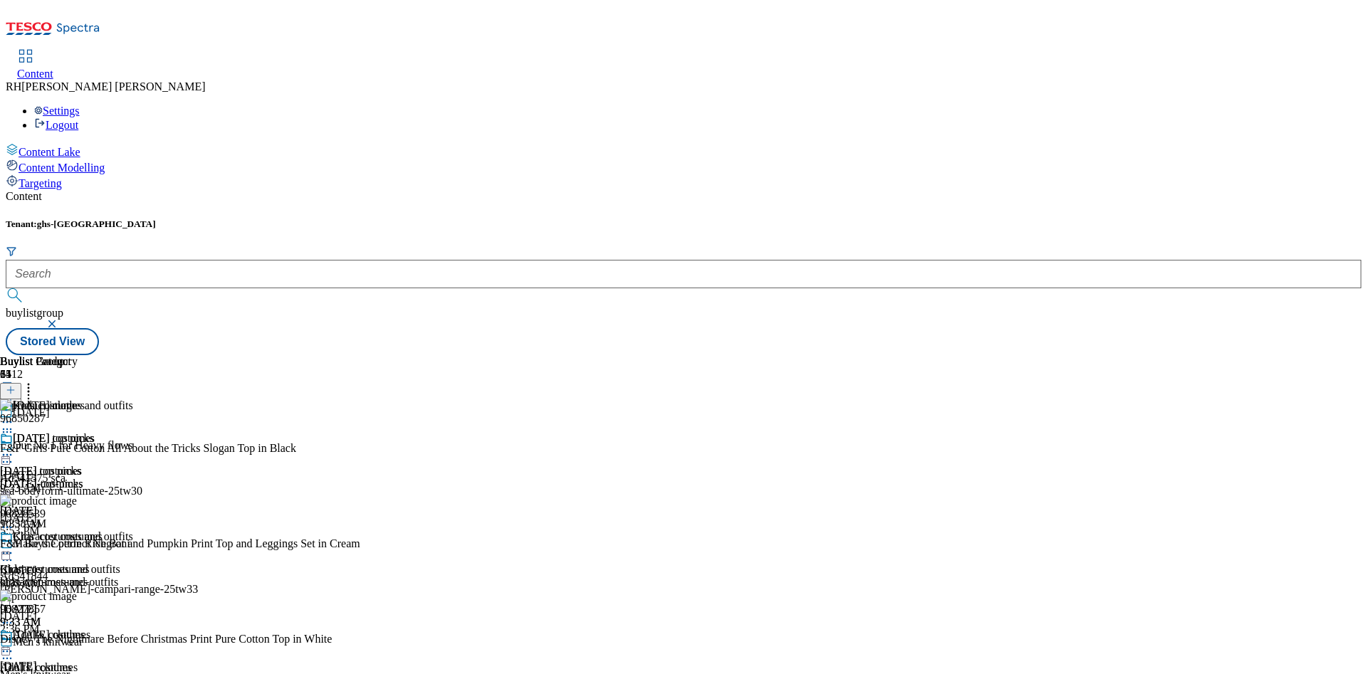
click at [103, 531] on div "Character costumes Character costumes character-costumes [DATE] 9:33 AM" at bounding box center [51, 580] width 103 height 98
click at [103, 478] on div "[DATE]-costumes" at bounding box center [51, 484] width 103 height 13
click at [103, 674] on div "[DATE]-clothes" at bounding box center [51, 680] width 103 height 13
